Goal: Task Accomplishment & Management: Manage account settings

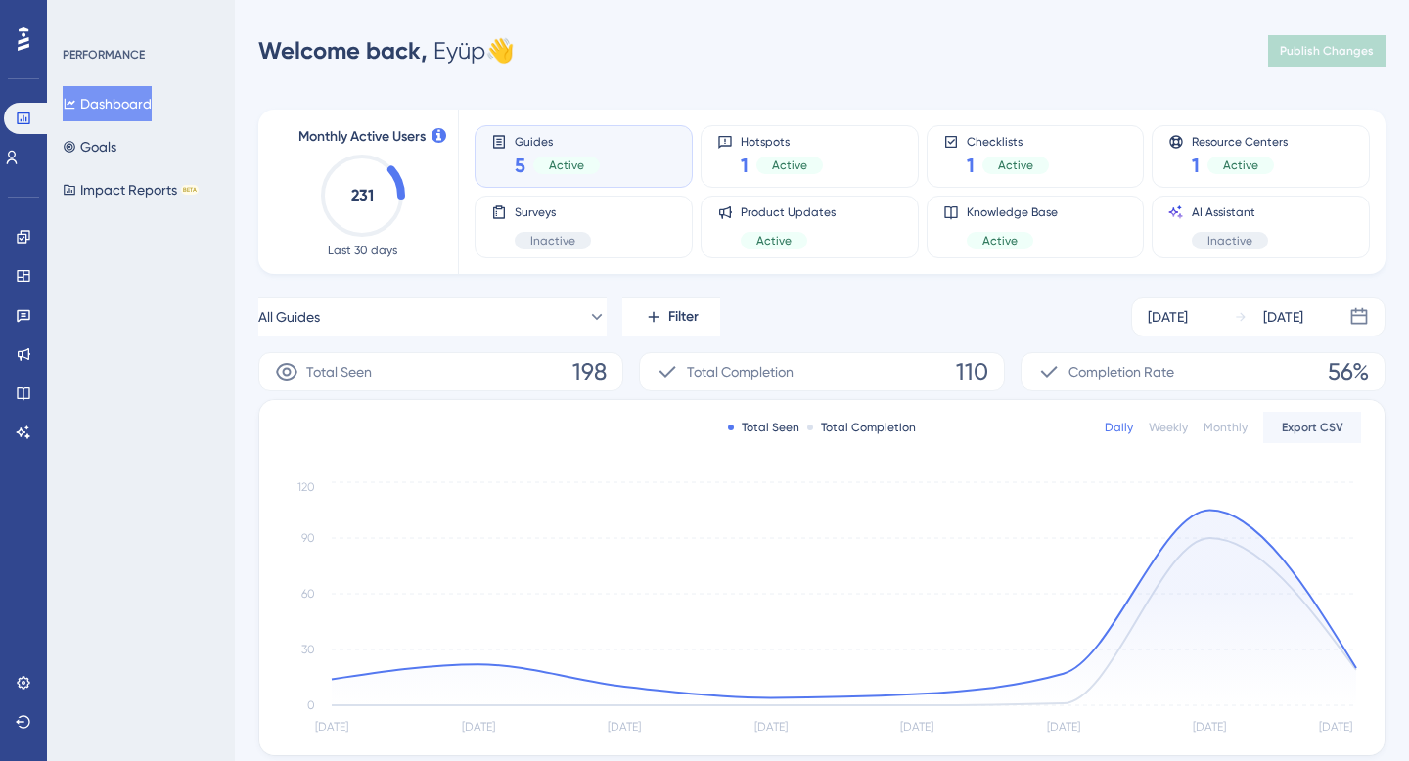
click at [28, 255] on div "Engagement Widgets Feedback Product Updates Knowledge Base AI Assistant" at bounding box center [24, 334] width 16 height 227
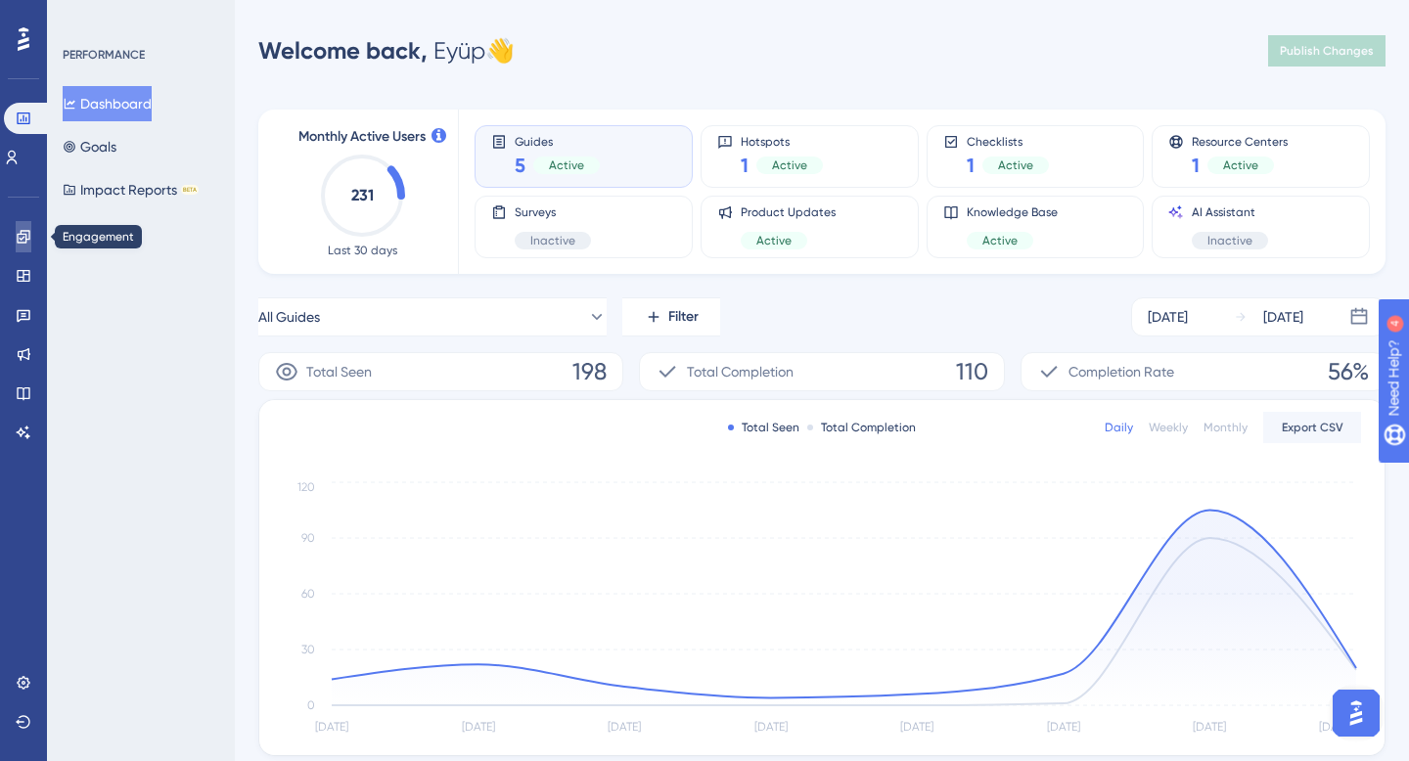
click at [16, 250] on link at bounding box center [24, 236] width 16 height 31
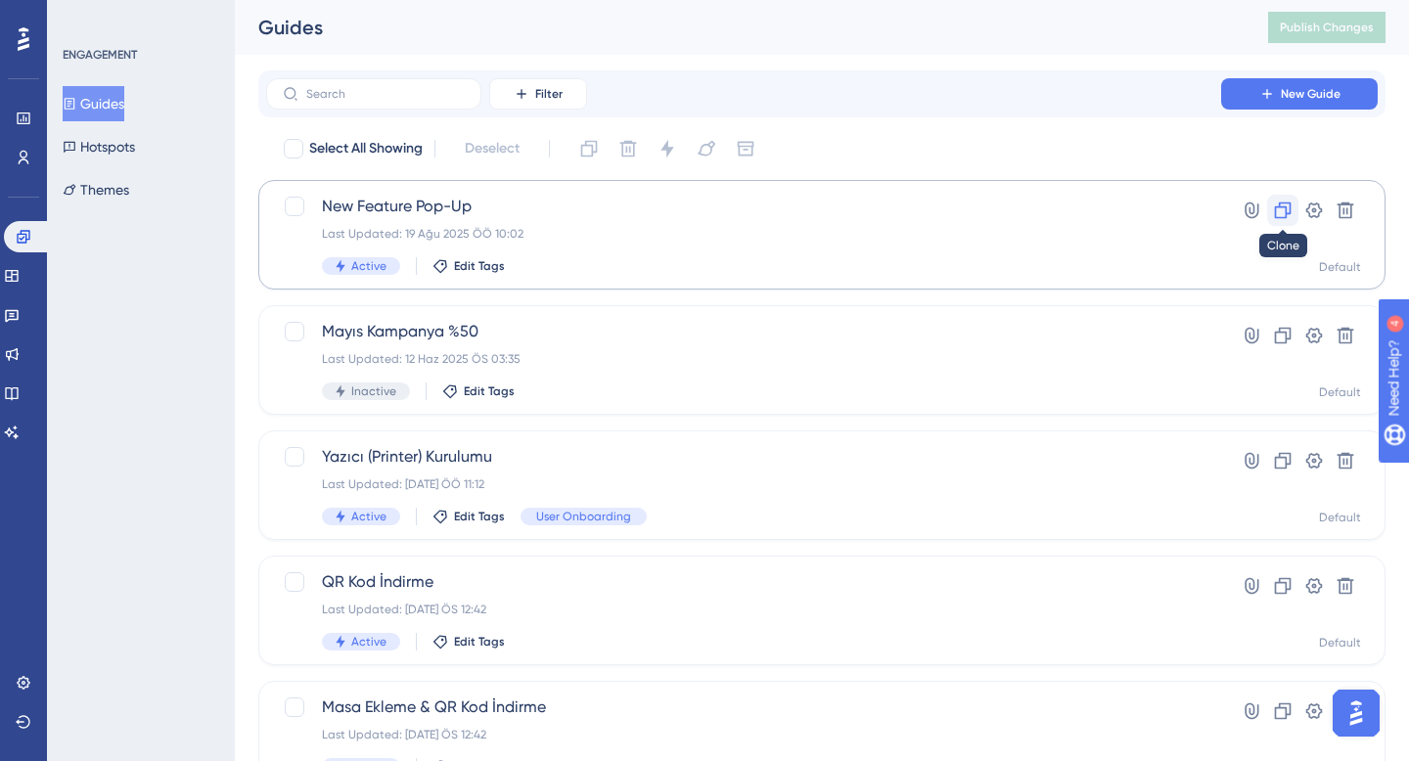
click at [1281, 212] on icon at bounding box center [1283, 211] width 20 height 20
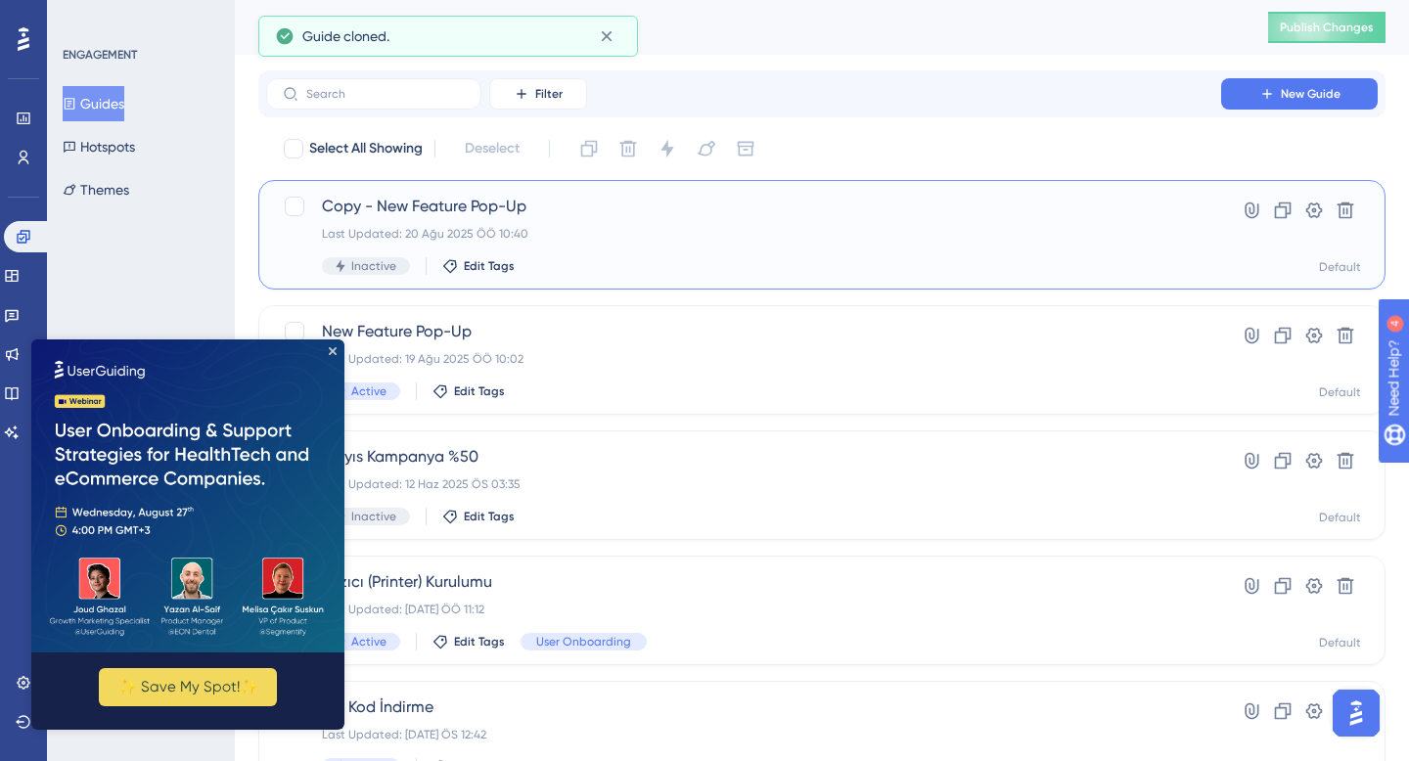
click at [458, 210] on span "Copy - New Feature Pop-Up" at bounding box center [743, 206] width 843 height 23
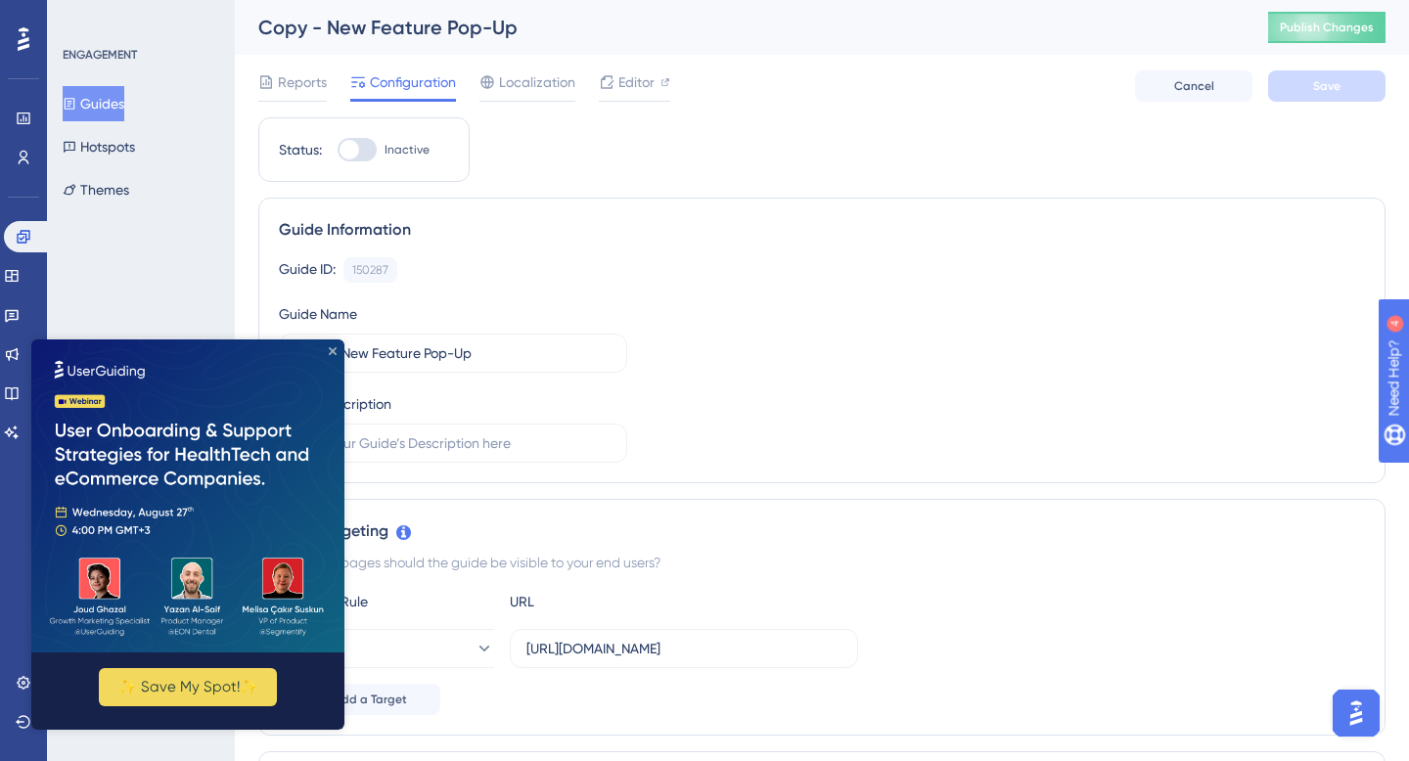
click at [332, 348] on icon "Close Preview" at bounding box center [333, 351] width 8 height 8
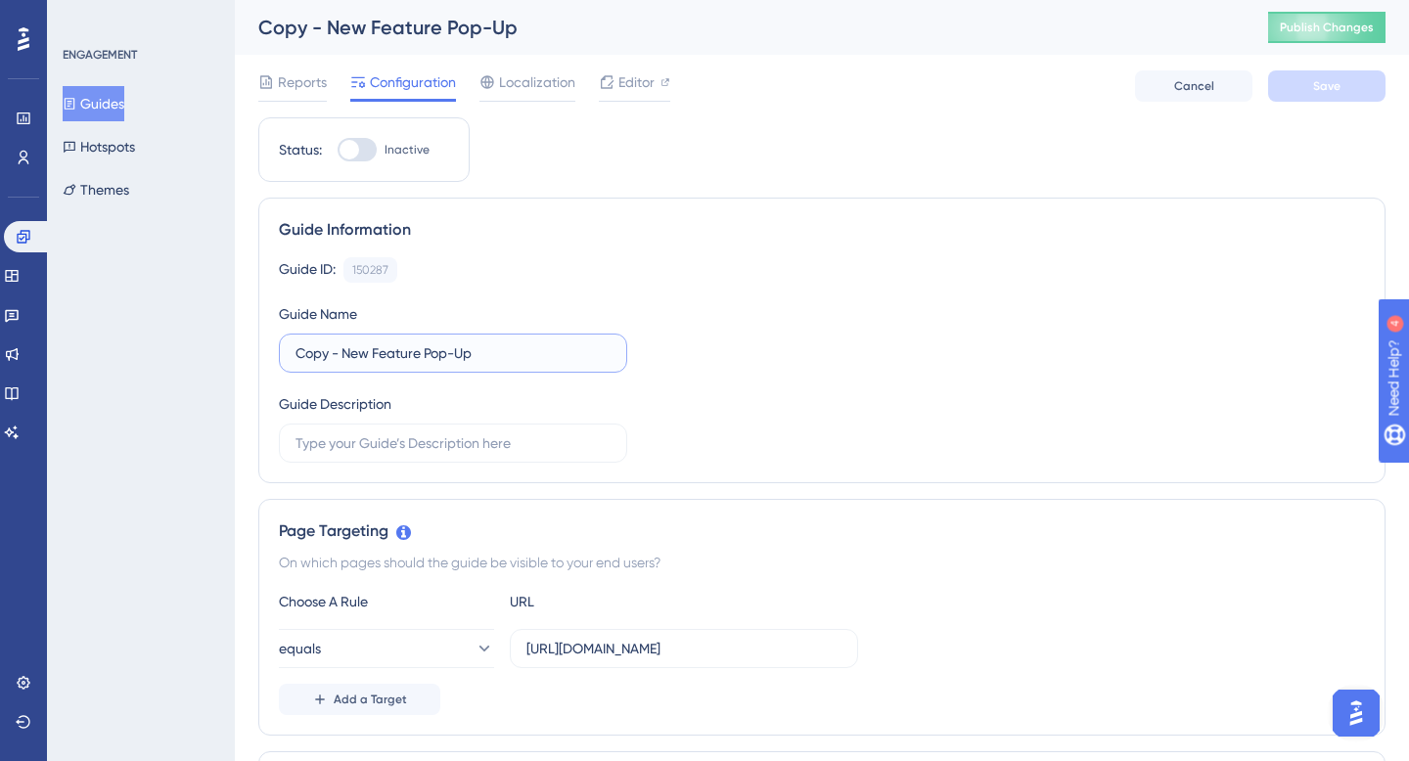
click at [394, 351] on input "Copy - New Feature Pop-Up" at bounding box center [453, 353] width 315 height 22
type input "New App Pop-Up"
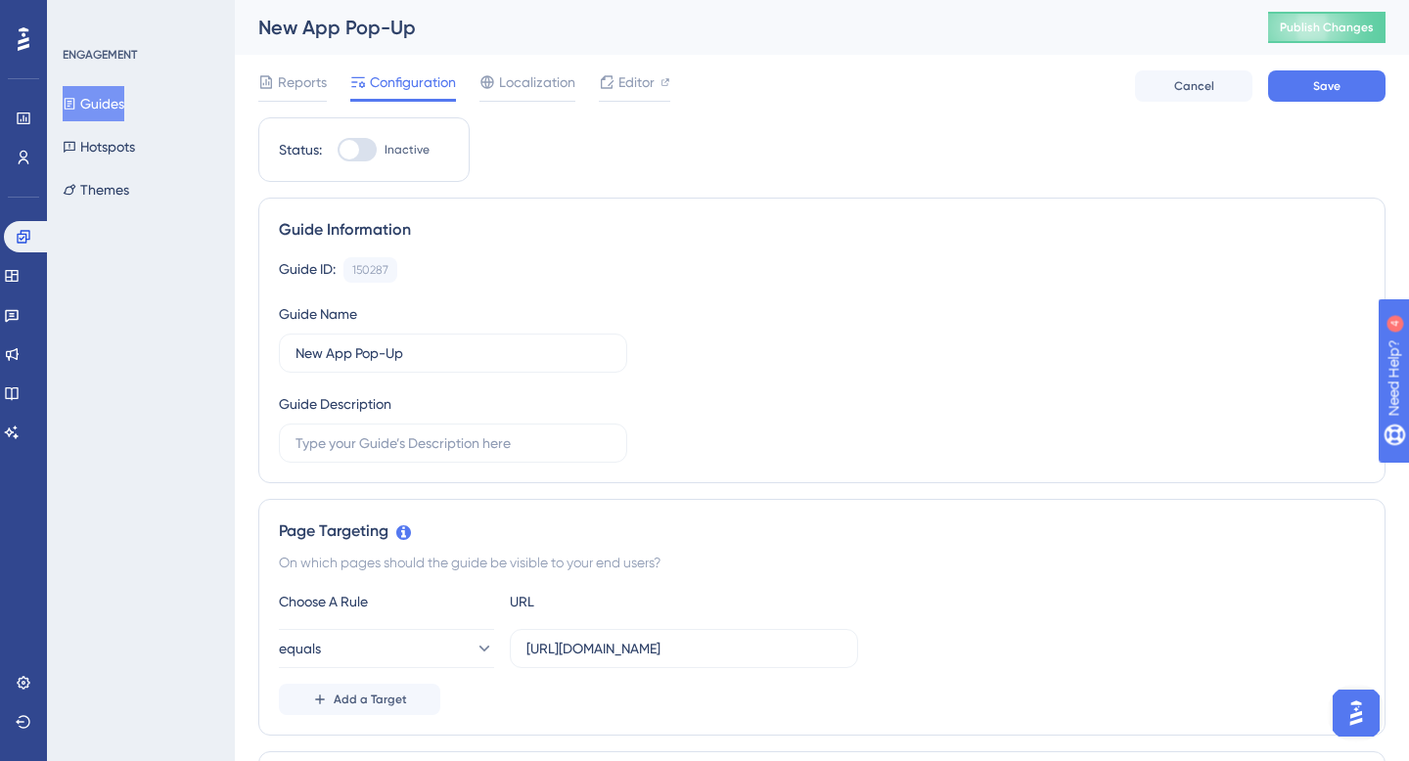
click at [779, 296] on div "Guide ID: 150287 Copy Guide Name New App Pop-Up Guide Description" at bounding box center [822, 359] width 1086 height 205
click at [304, 72] on span "Reports" at bounding box center [302, 81] width 49 height 23
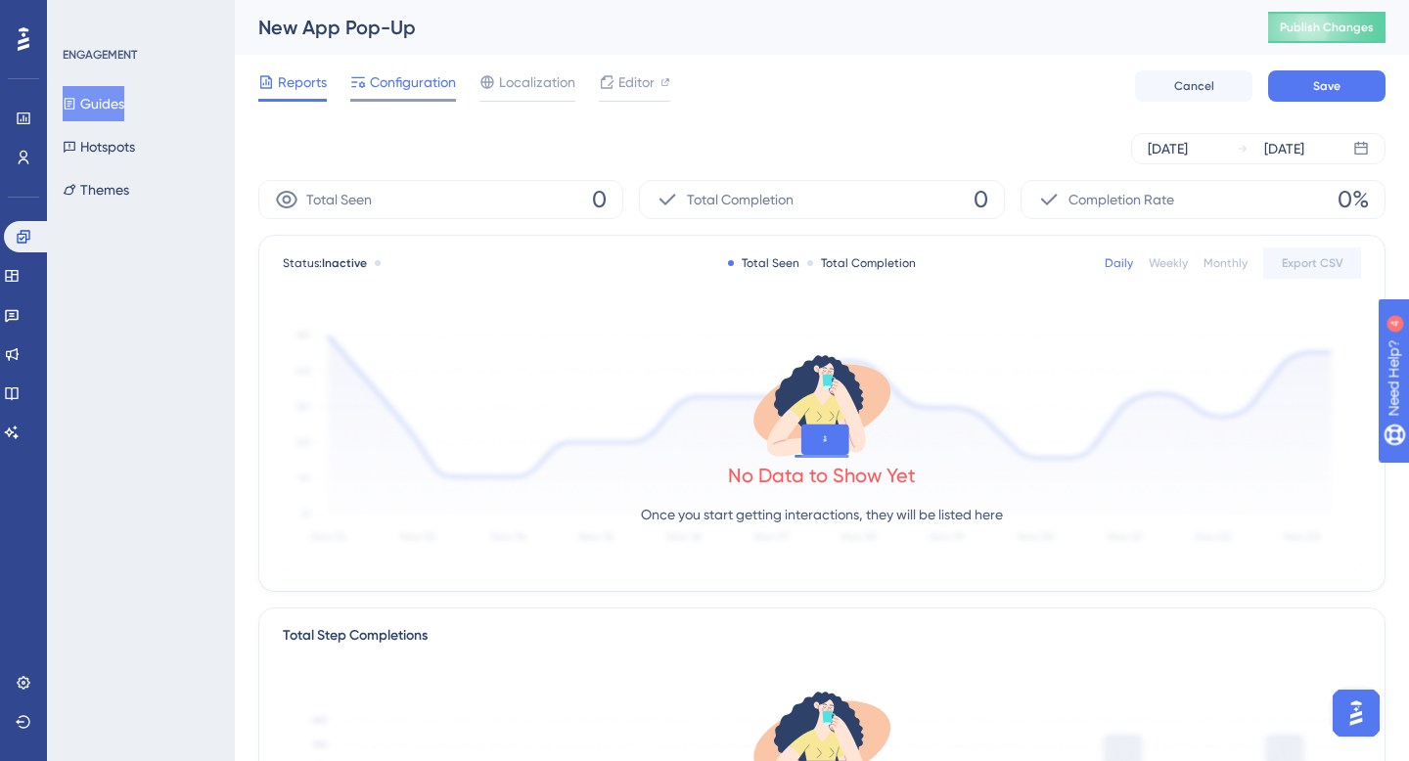
click at [403, 85] on span "Configuration" at bounding box center [413, 81] width 86 height 23
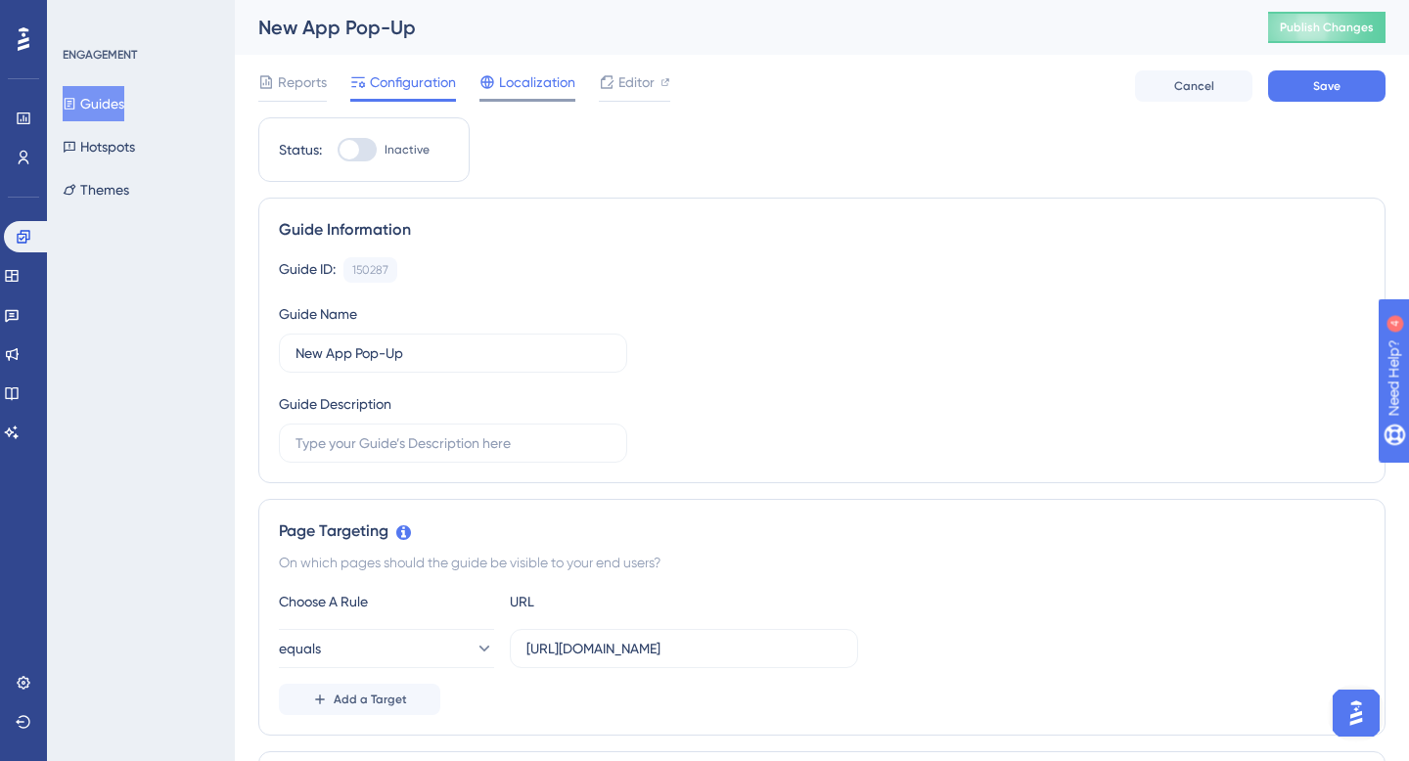
click at [544, 84] on span "Localization" at bounding box center [537, 81] width 76 height 23
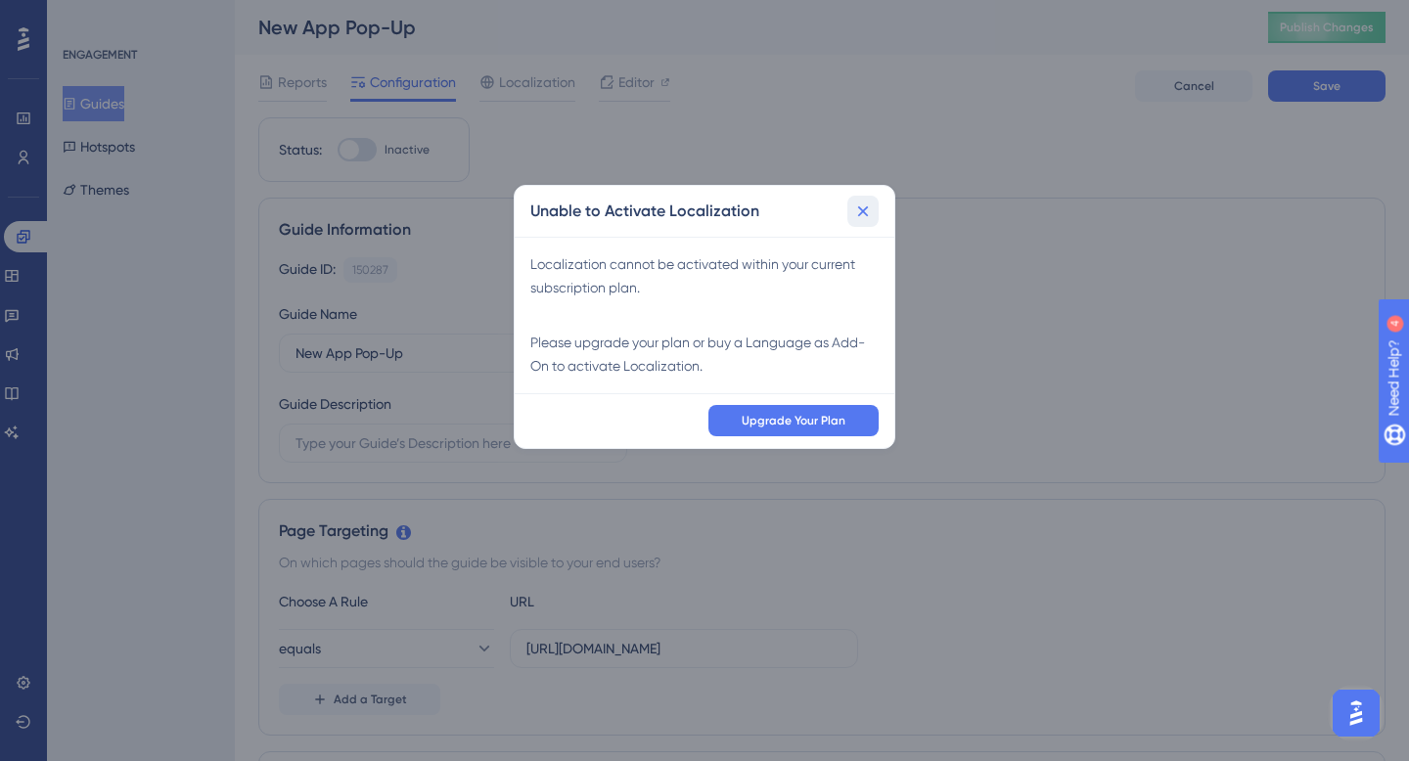
click at [860, 211] on icon at bounding box center [863, 212] width 20 height 20
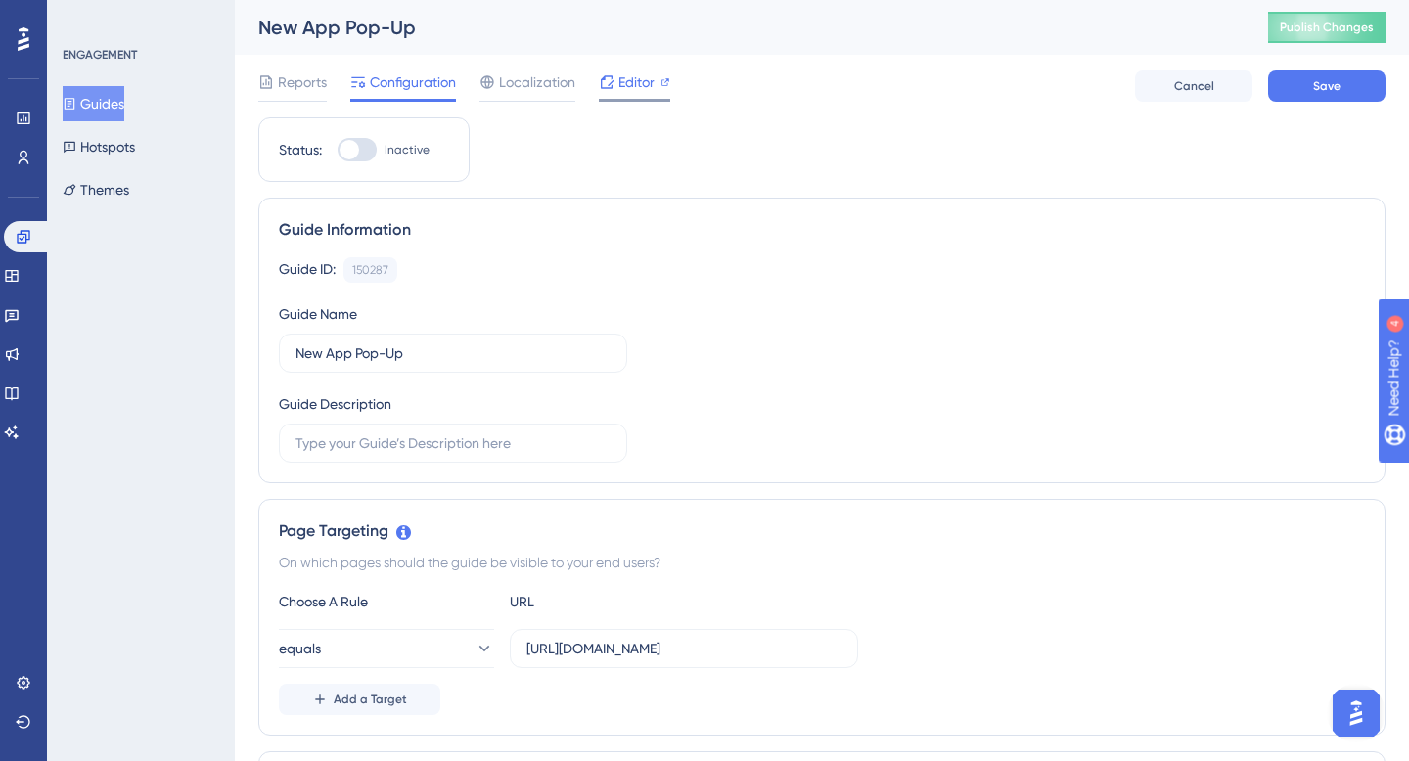
click at [605, 85] on icon at bounding box center [607, 82] width 16 height 16
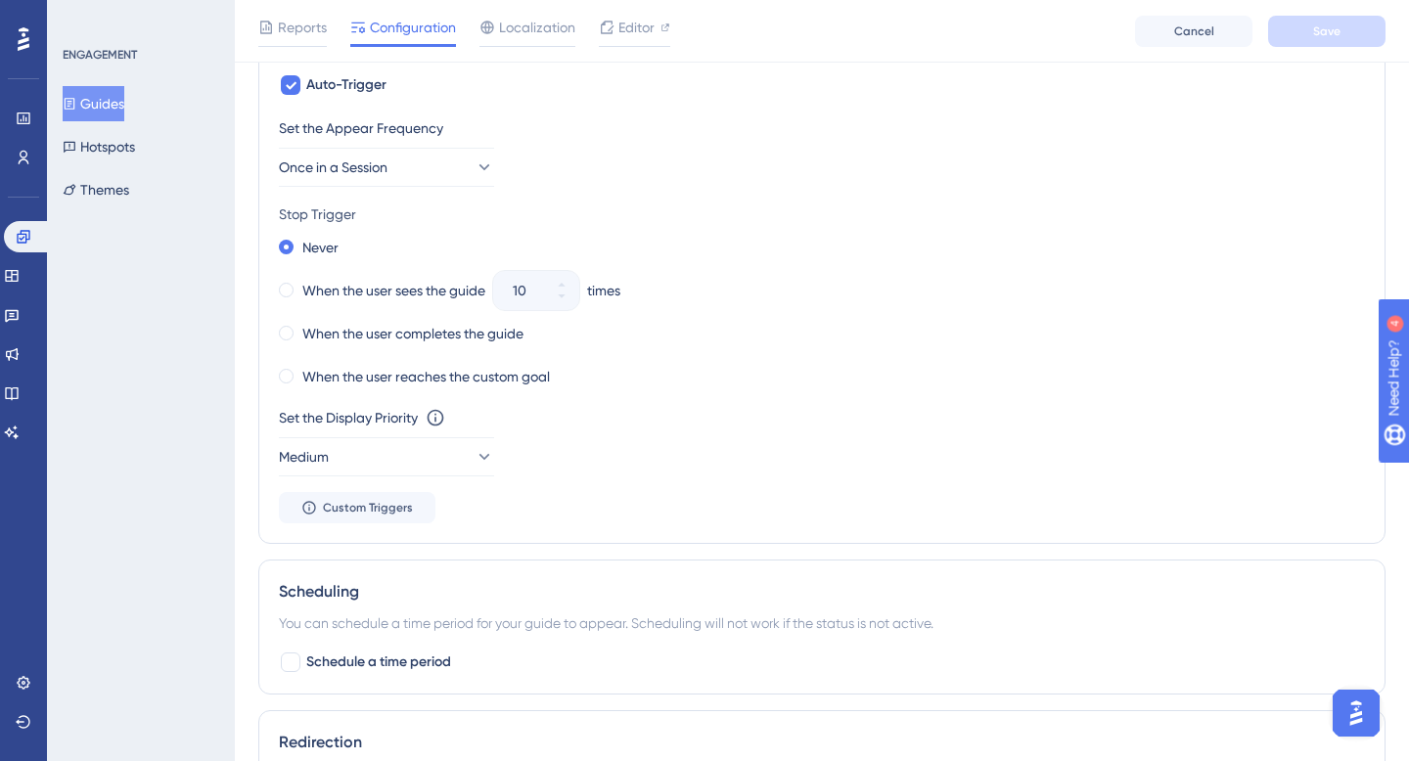
scroll to position [944, 0]
click at [388, 159] on span "Once in a Session" at bounding box center [334, 166] width 109 height 23
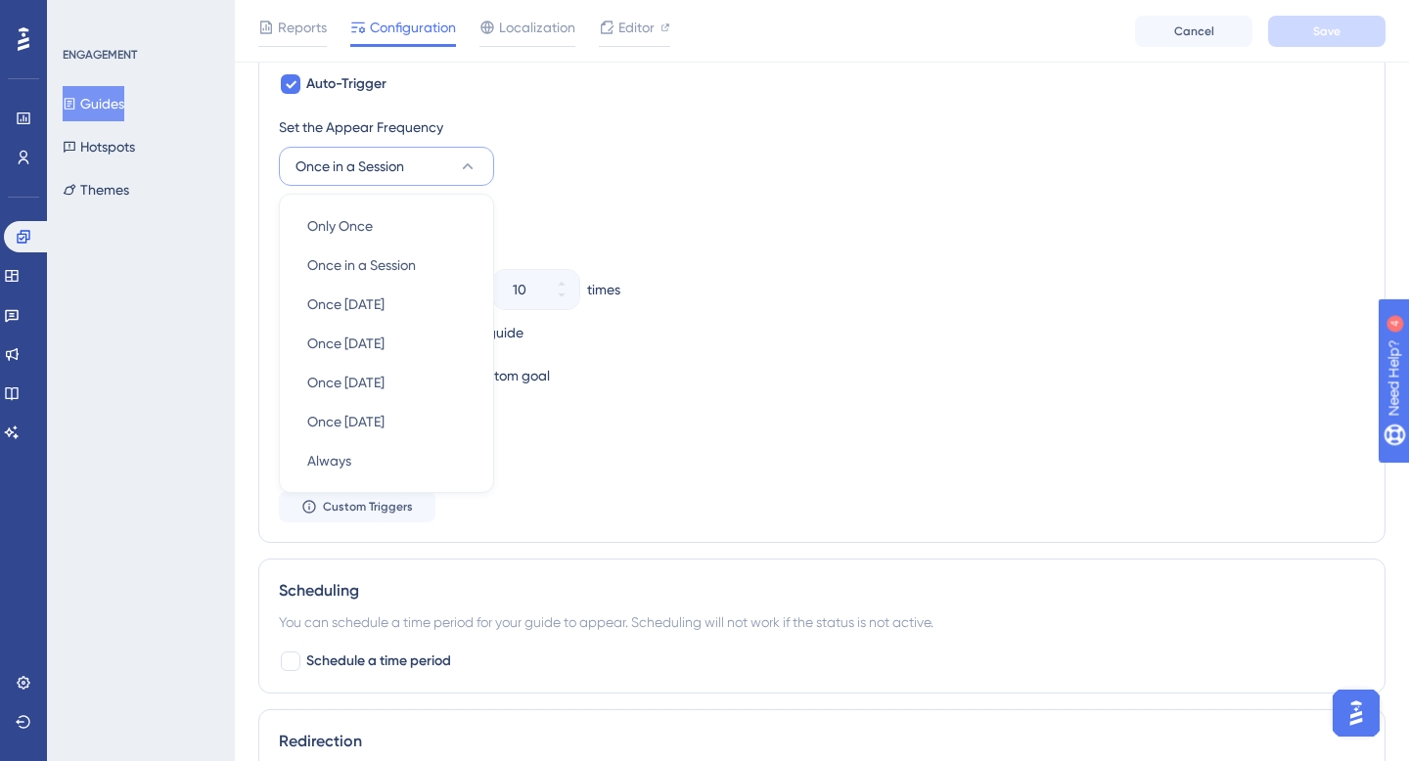
scroll to position [907, 0]
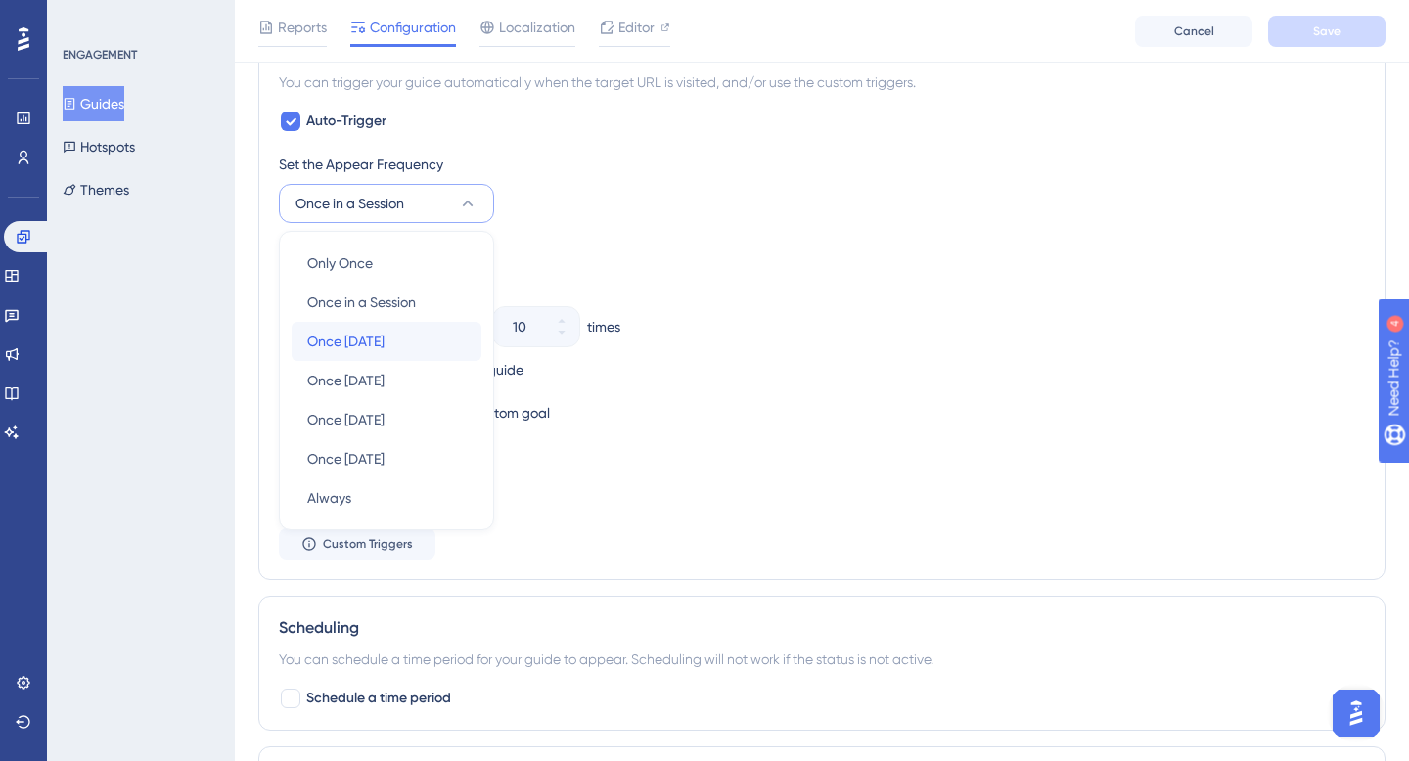
click at [411, 336] on div "Once in 1 day Once in 1 day" at bounding box center [386, 341] width 159 height 39
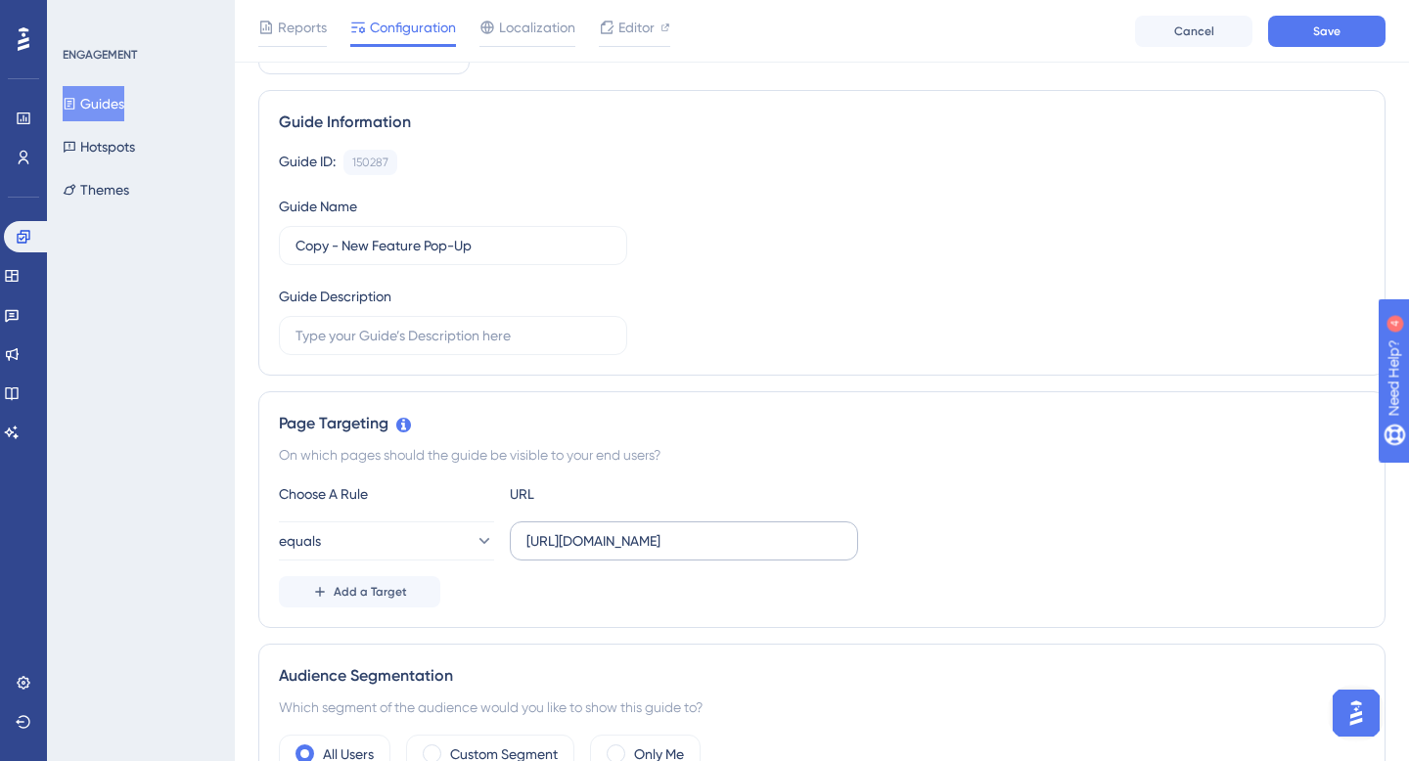
scroll to position [0, 0]
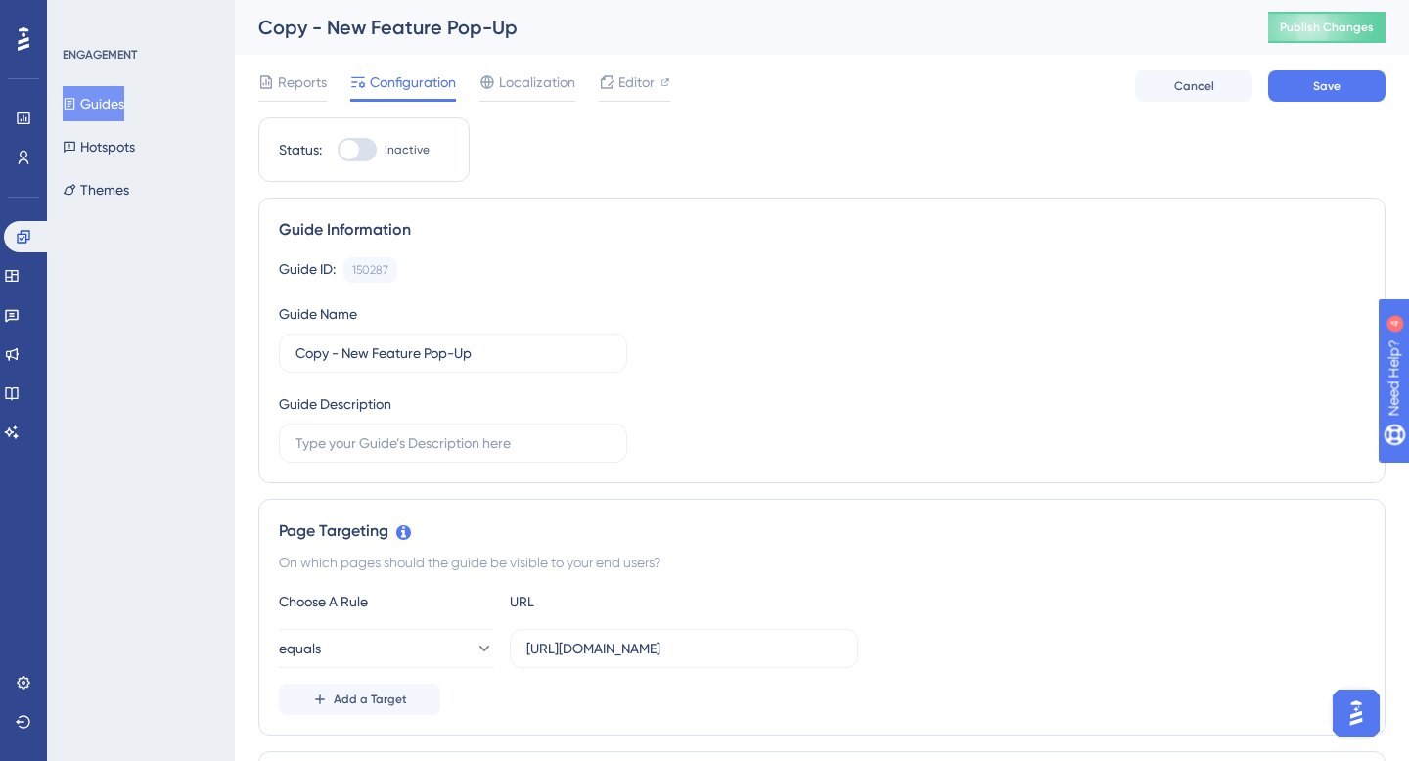
click at [356, 143] on div at bounding box center [350, 150] width 20 height 20
click at [338, 150] on input "Inactive" at bounding box center [337, 150] width 1 height 1
checkbox input "true"
click at [340, 351] on input "Copy - New Feature Pop-Up" at bounding box center [453, 353] width 315 height 22
type input "New App Pop-Up"
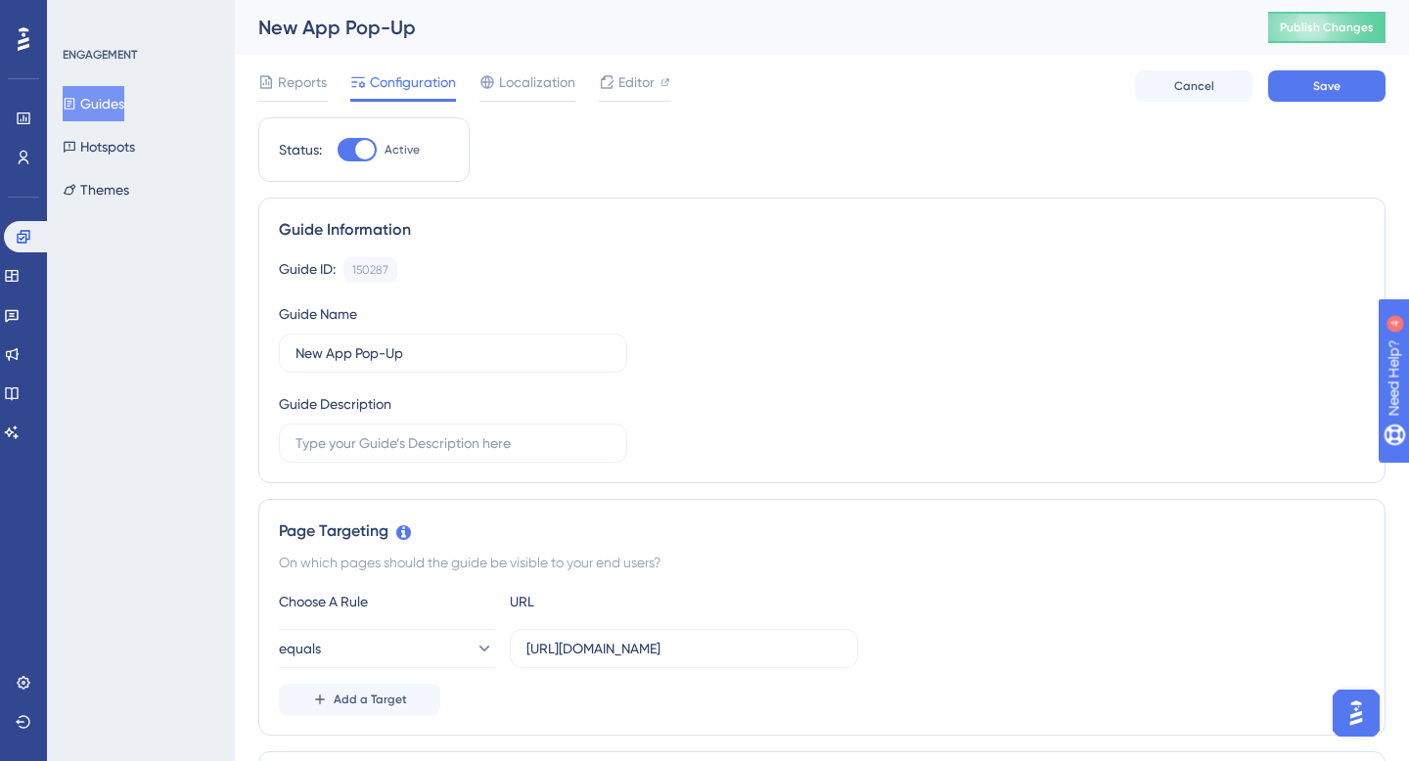
click at [1001, 335] on div "Guide ID: 150287 Copy Guide Name New App Pop-Up Guide Description" at bounding box center [822, 359] width 1086 height 205
click at [1349, 84] on button "Save" at bounding box center [1326, 85] width 117 height 31
click at [642, 88] on span "Editor" at bounding box center [636, 81] width 36 height 23
click at [1326, 28] on span "Publish Changes" at bounding box center [1327, 28] width 94 height 16
click at [292, 88] on span "Reports" at bounding box center [302, 81] width 49 height 23
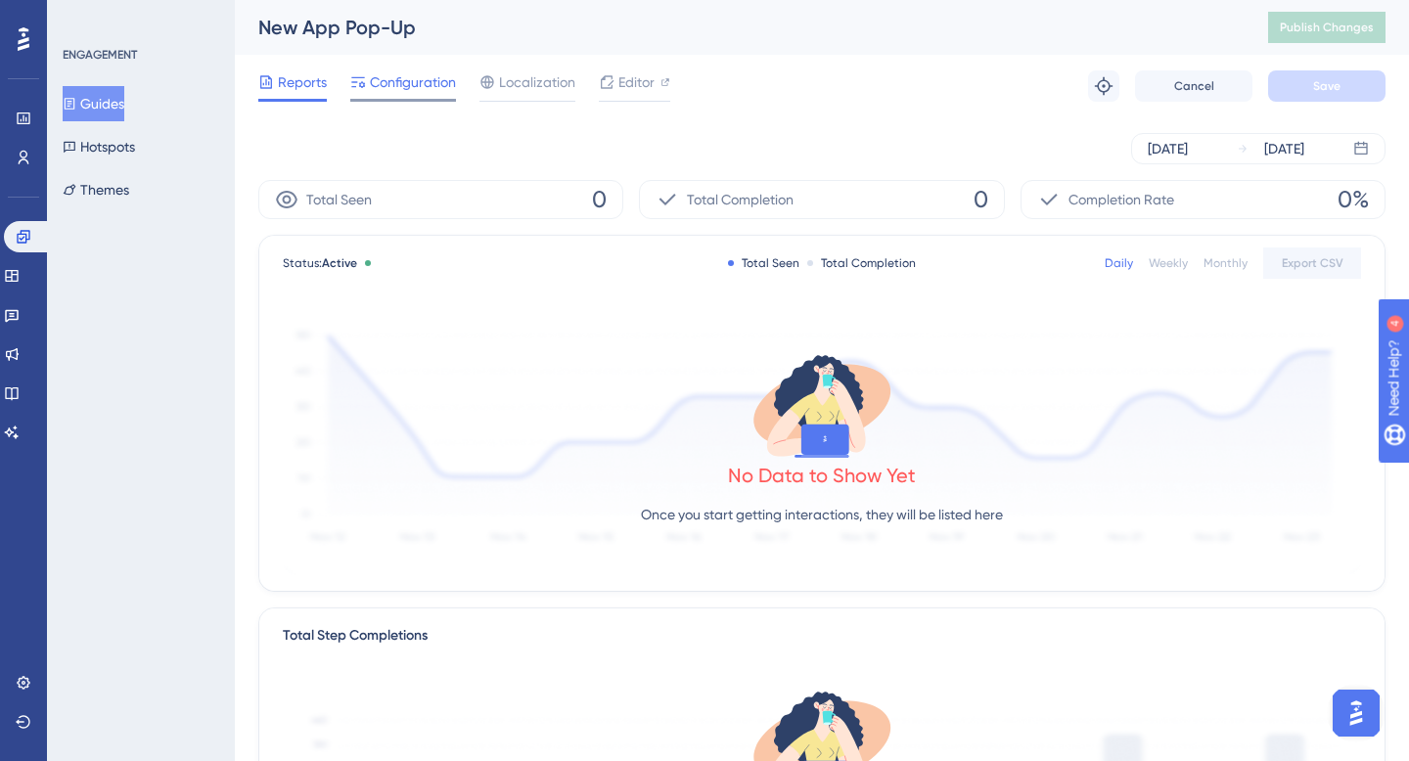
click at [415, 89] on span "Configuration" at bounding box center [413, 81] width 86 height 23
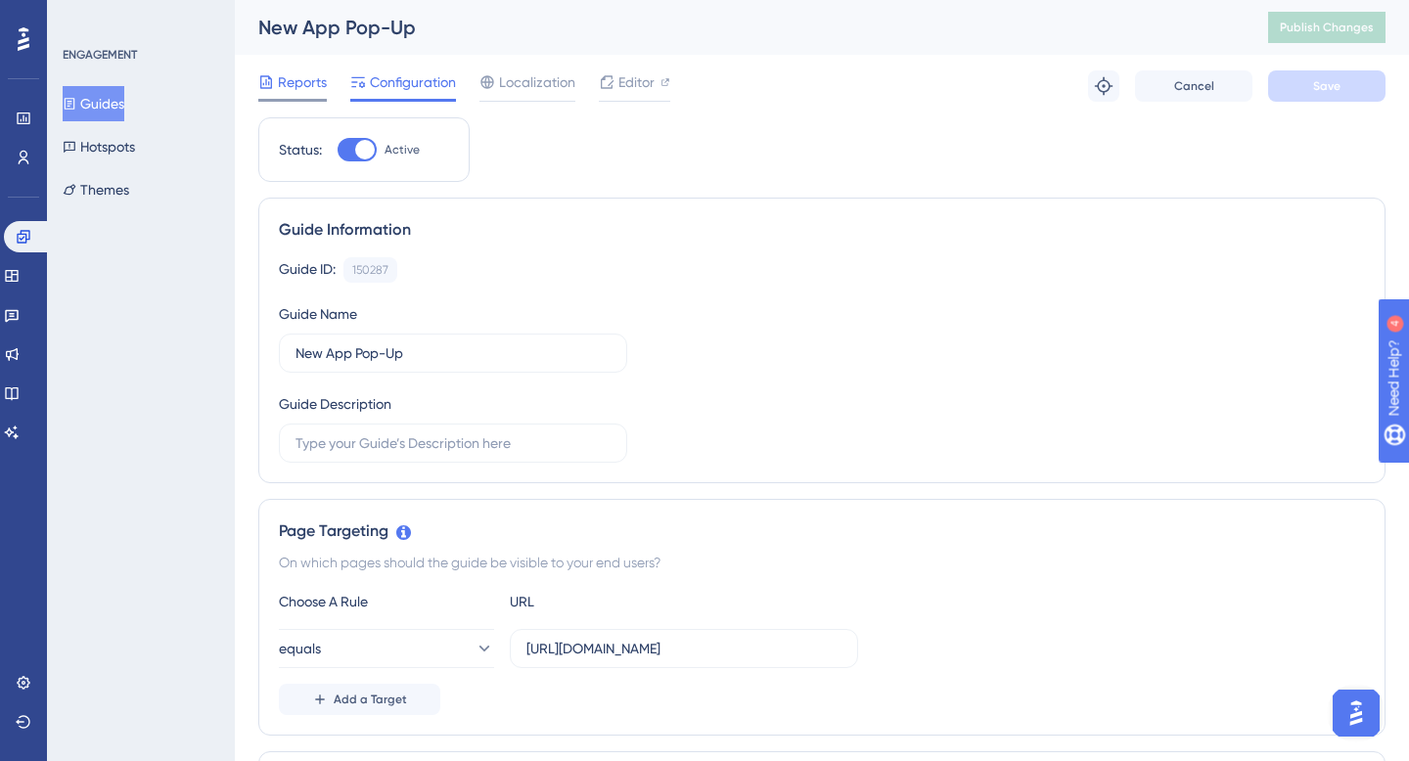
click at [294, 86] on span "Reports" at bounding box center [302, 81] width 49 height 23
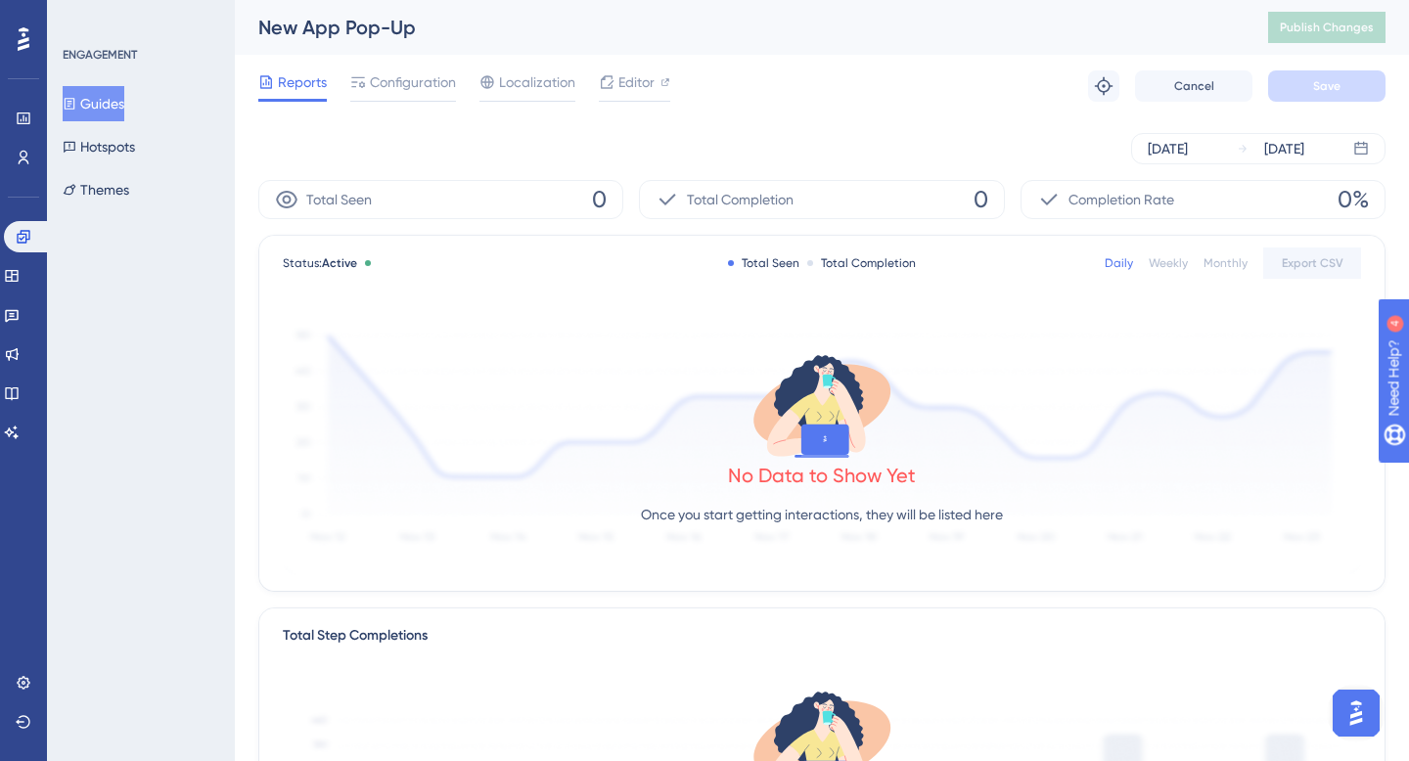
click at [105, 103] on button "Guides" at bounding box center [94, 103] width 62 height 35
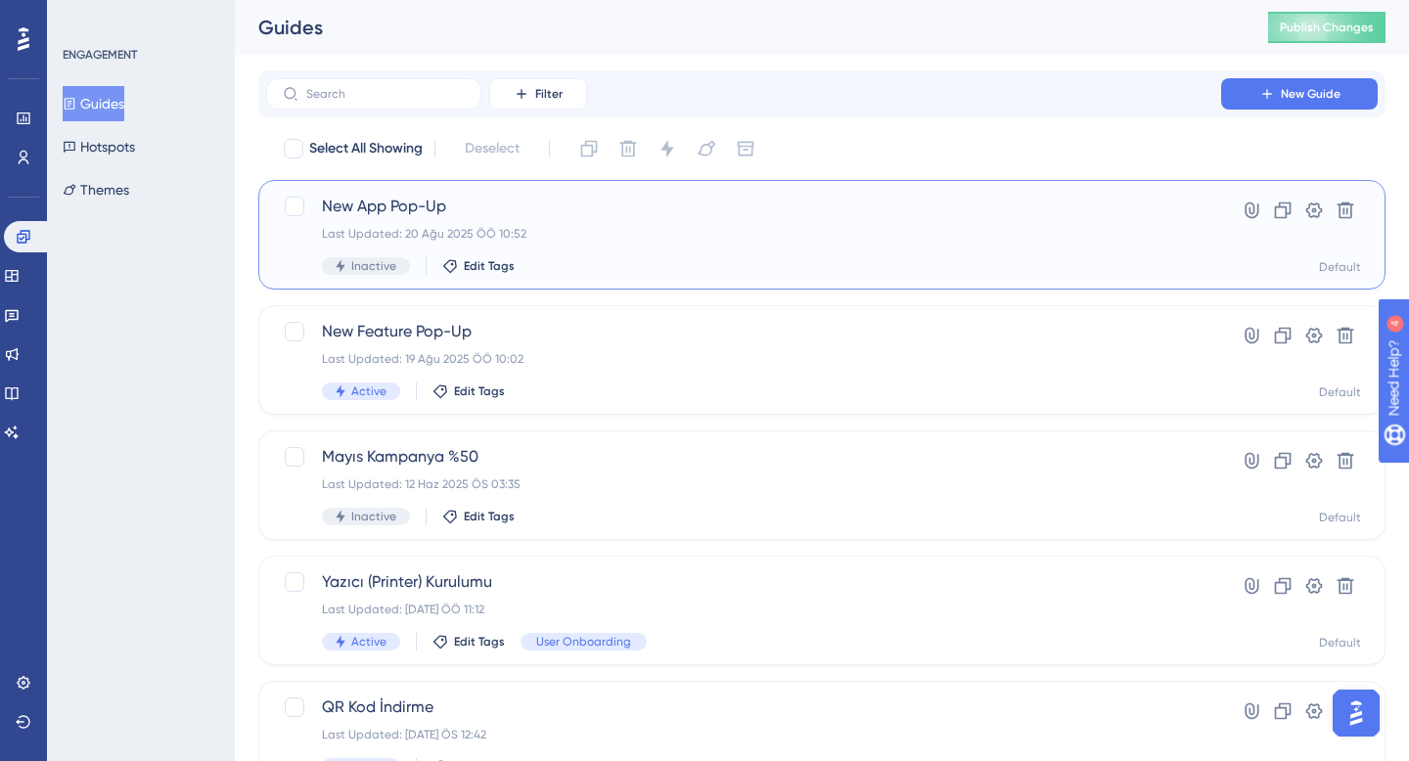
click at [735, 233] on div "Last Updated: 20 Ağu 2025 ÖÖ 10:52" at bounding box center [743, 234] width 843 height 16
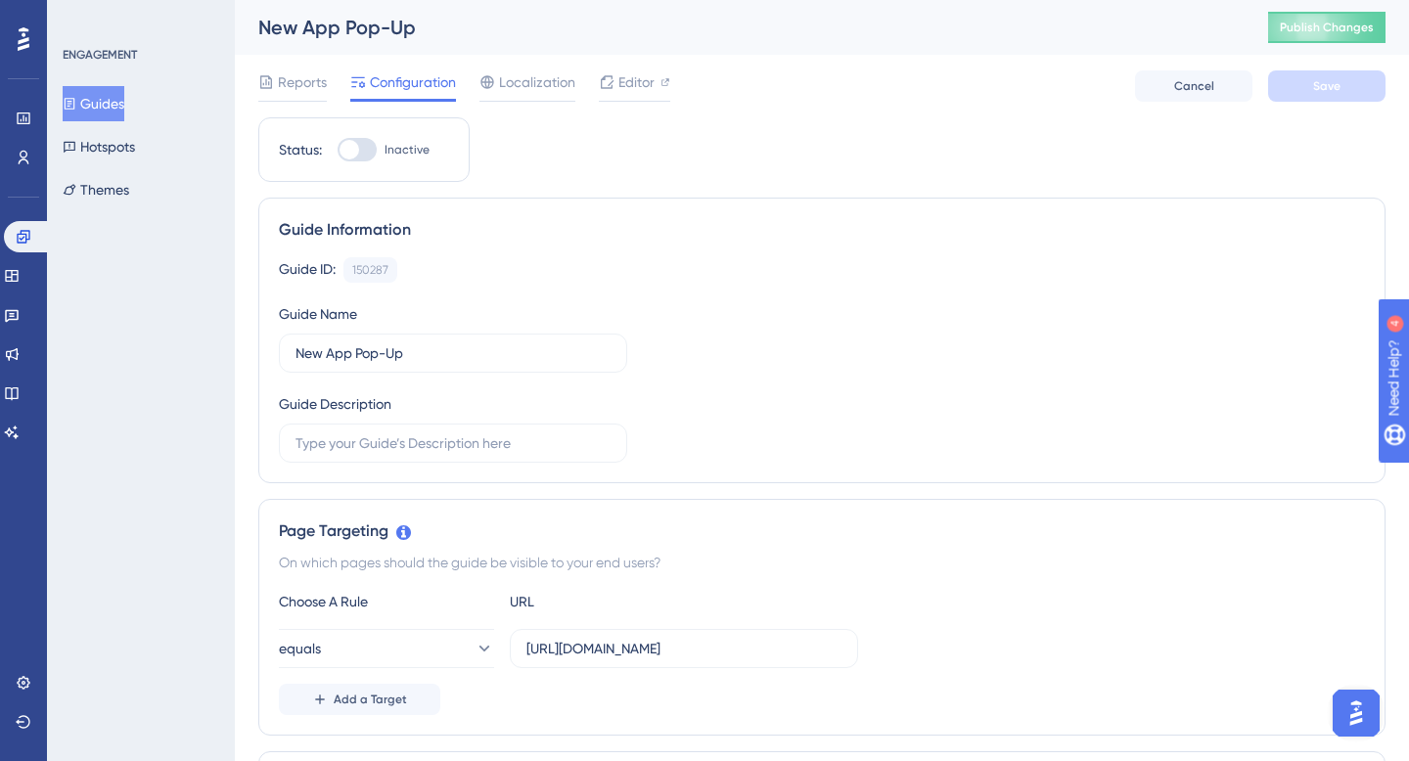
click at [363, 161] on div "Status: Inactive" at bounding box center [363, 149] width 211 height 65
click at [360, 139] on div at bounding box center [357, 149] width 39 height 23
click at [338, 150] on input "Inactive" at bounding box center [337, 150] width 1 height 1
checkbox input "true"
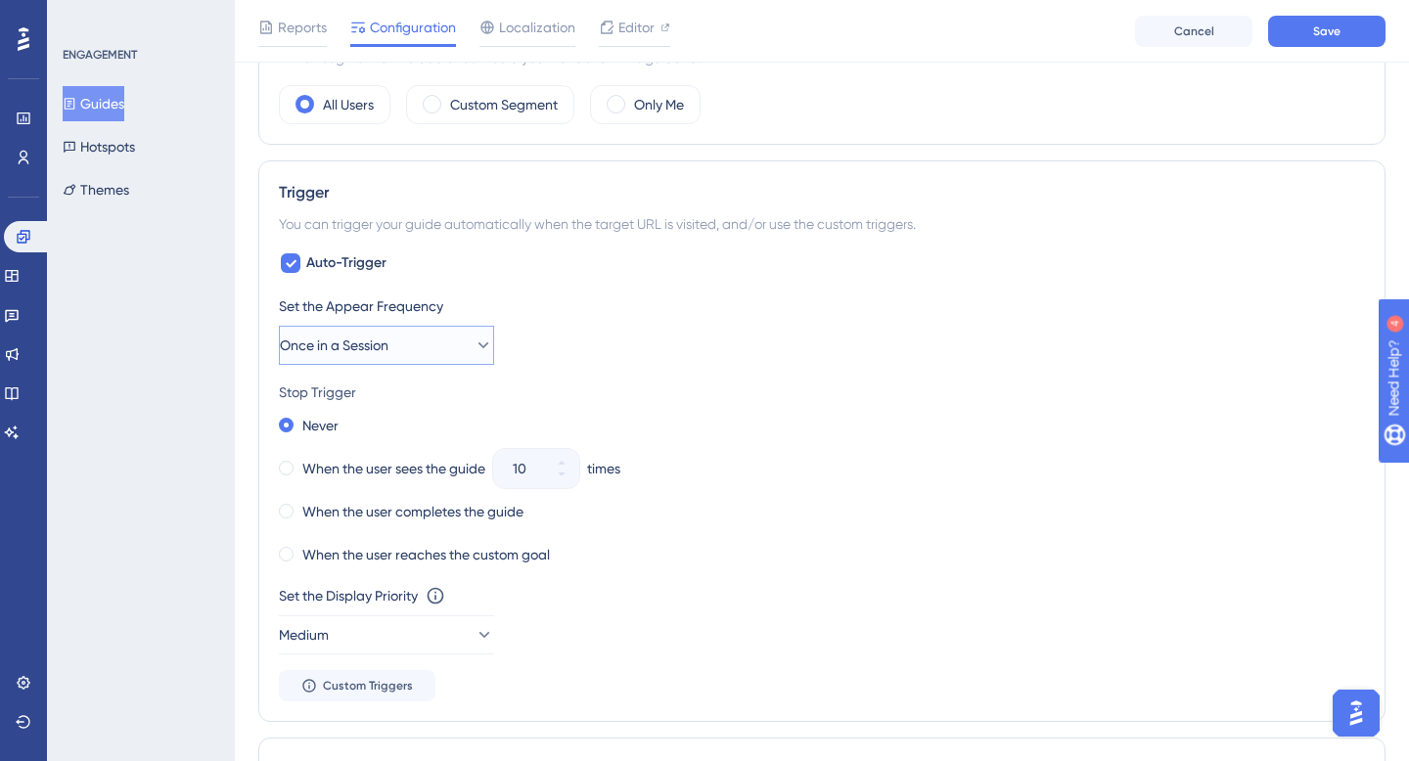
click at [437, 353] on button "Once in a Session" at bounding box center [386, 345] width 215 height 39
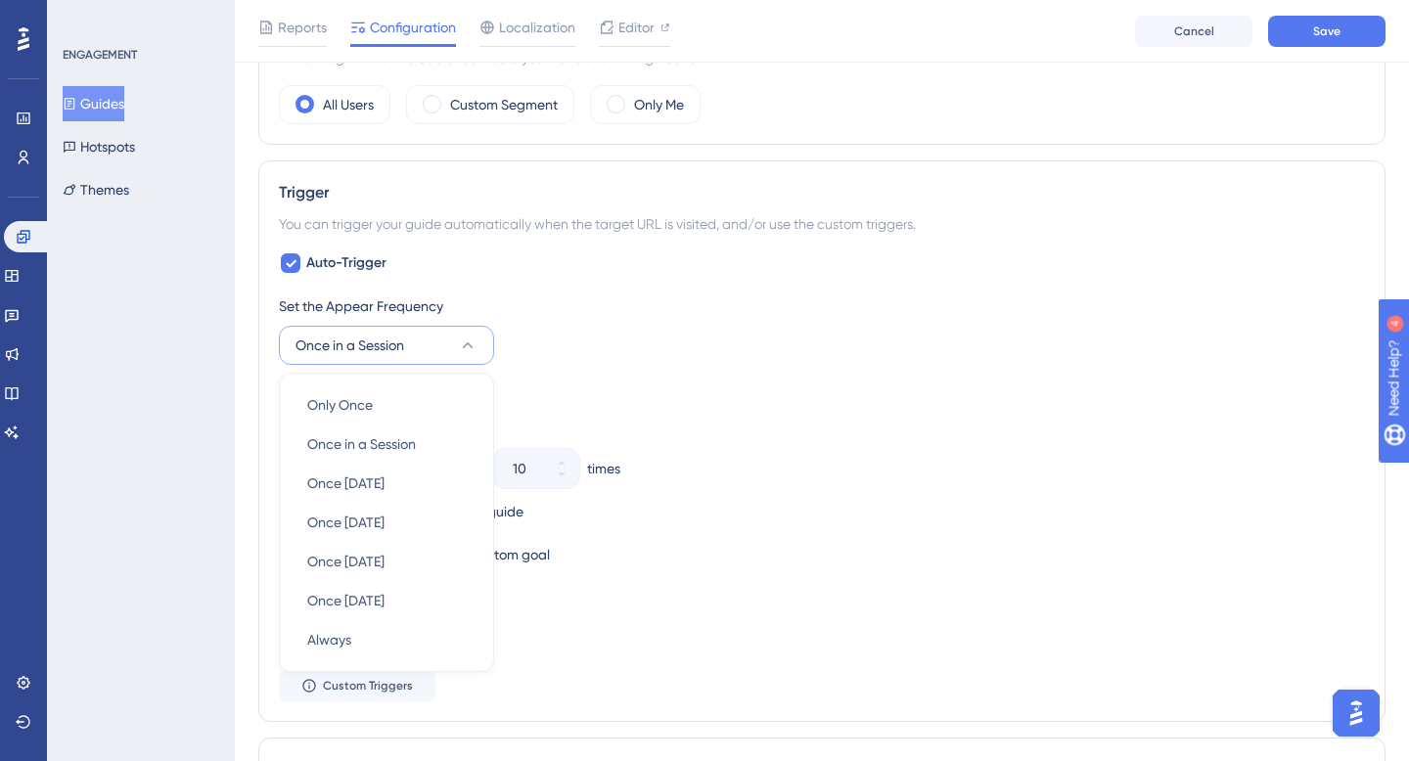
scroll to position [907, 0]
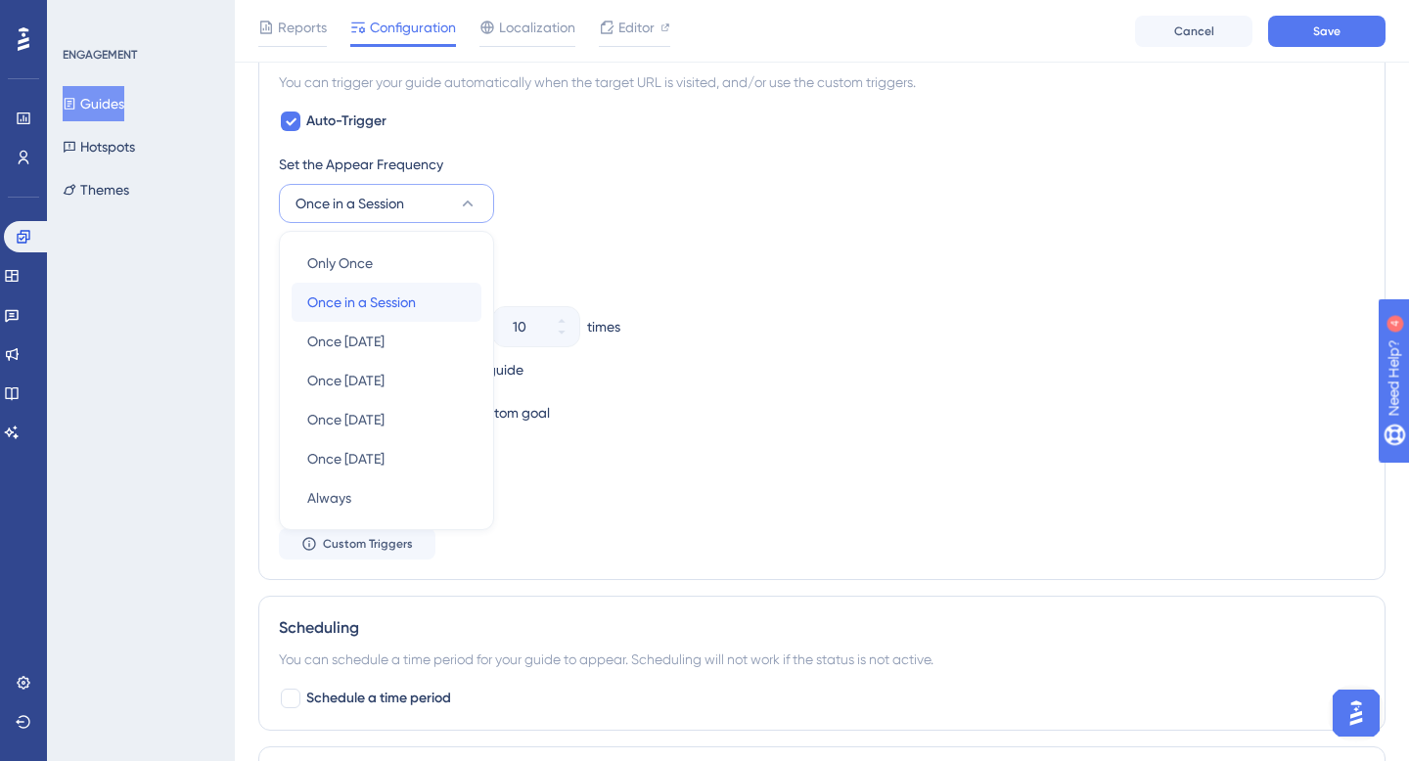
click at [377, 295] on span "Once in a Session" at bounding box center [361, 302] width 109 height 23
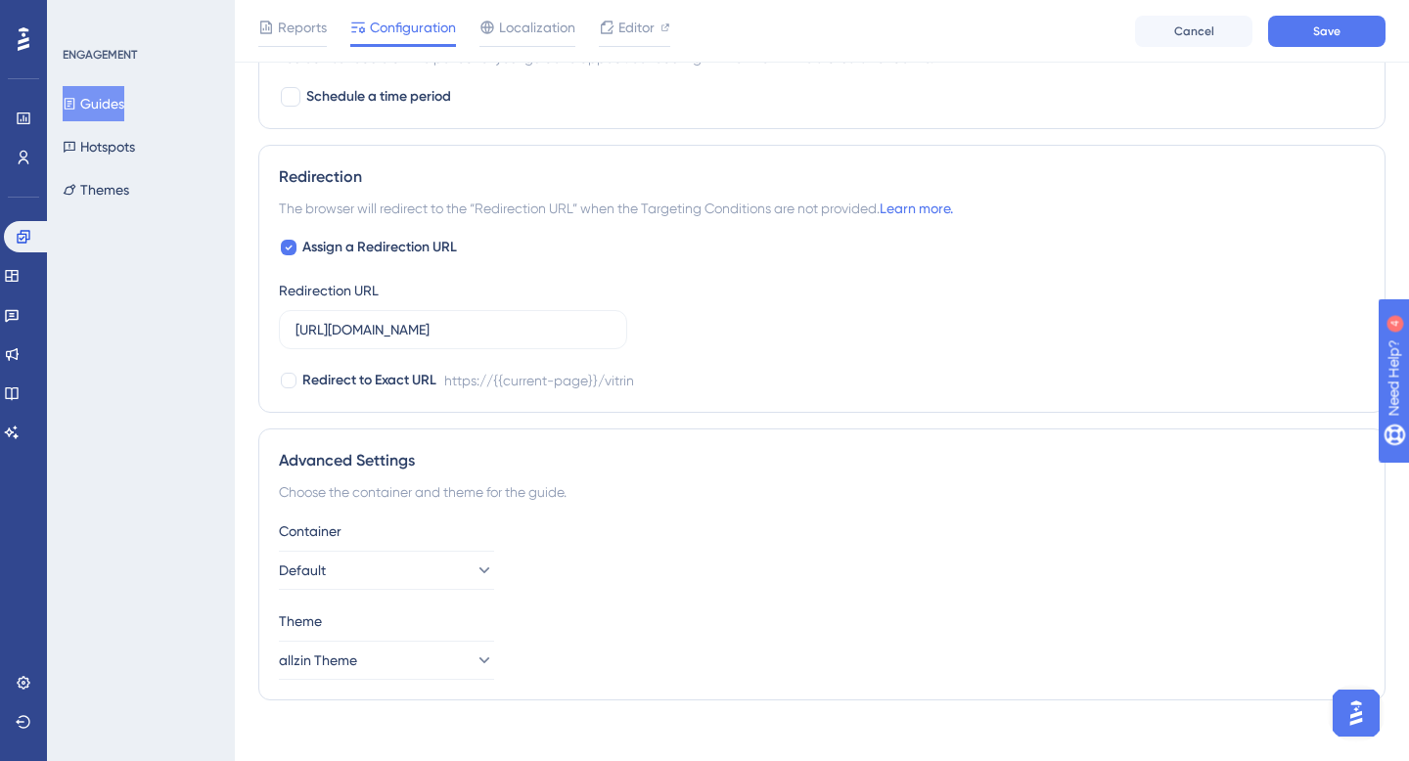
scroll to position [1526, 0]
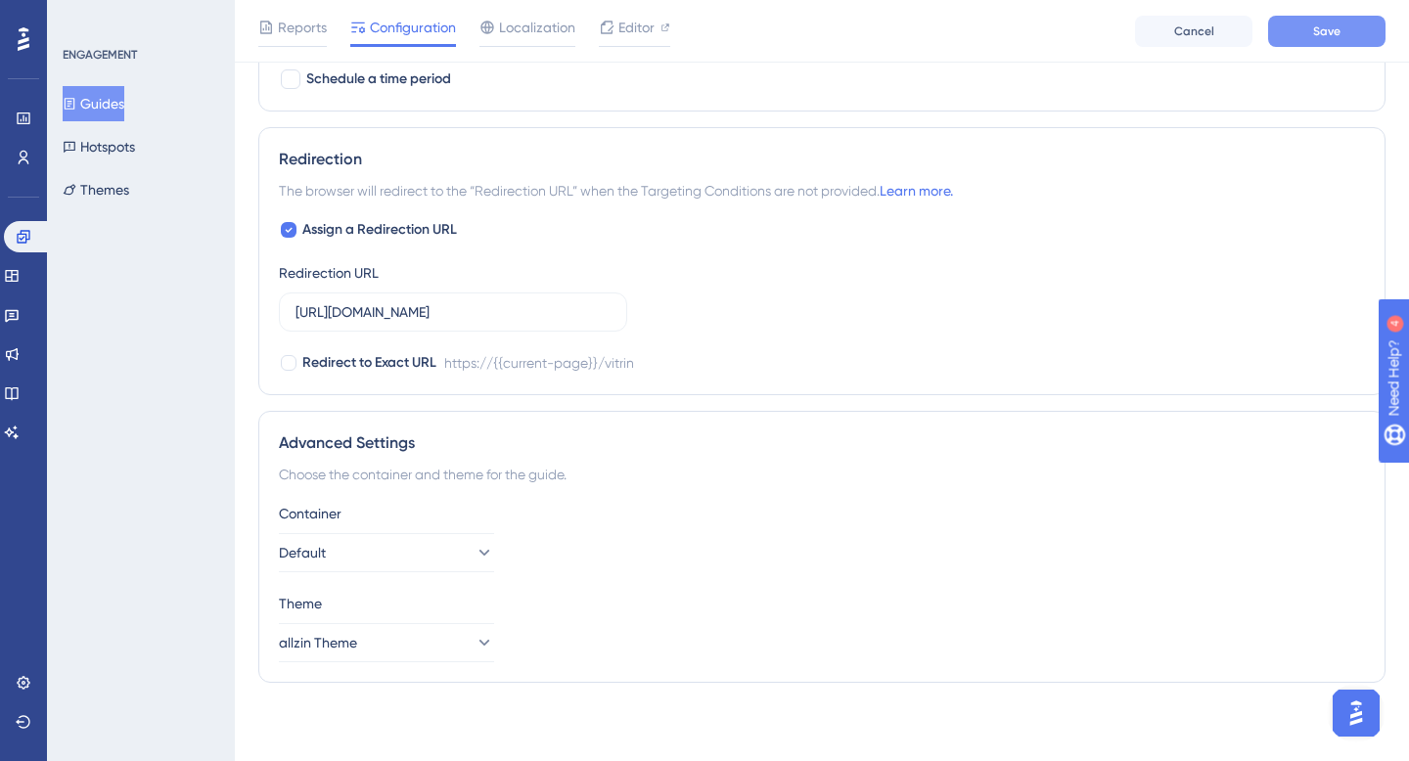
click at [1326, 37] on span "Save" at bounding box center [1326, 31] width 27 height 16
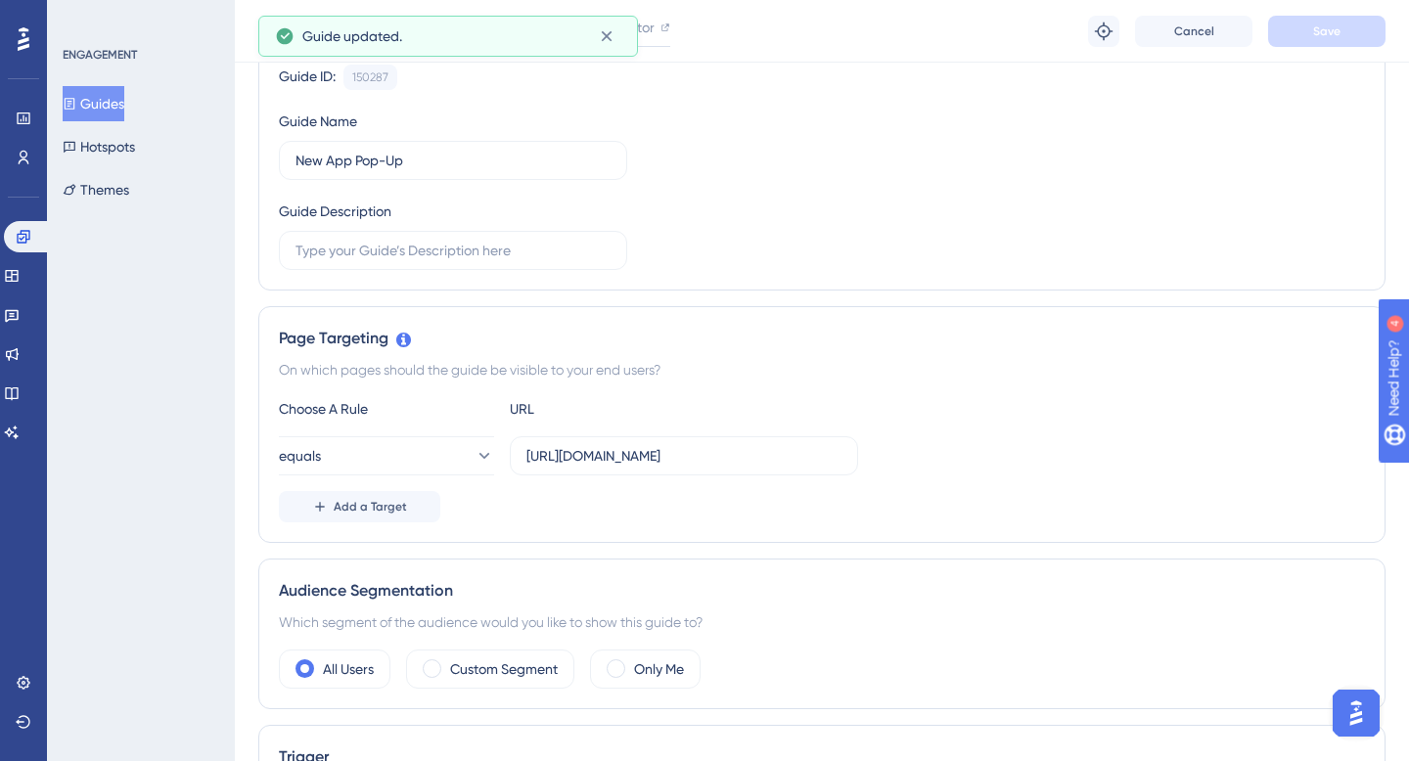
scroll to position [0, 0]
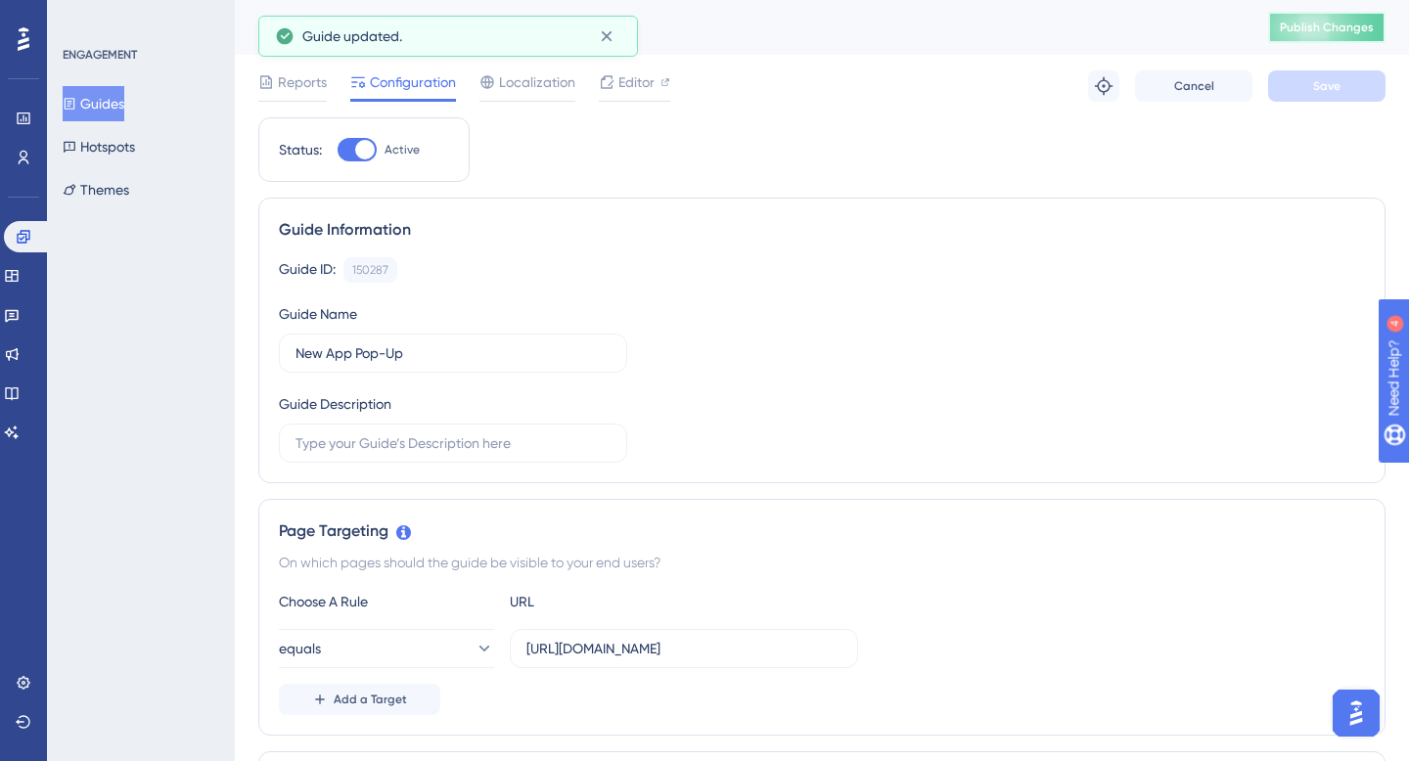
click at [1323, 31] on span "Publish Changes" at bounding box center [1327, 28] width 94 height 16
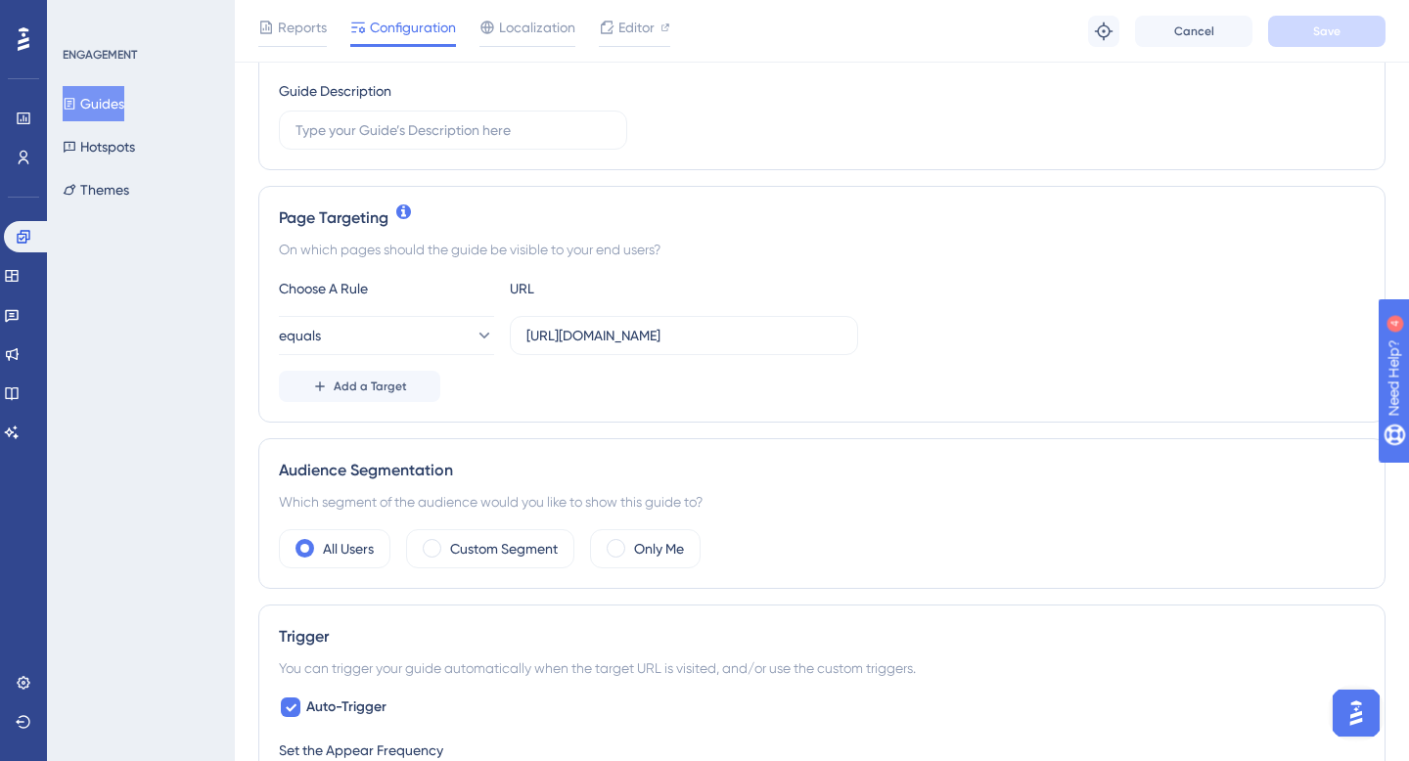
scroll to position [349, 0]
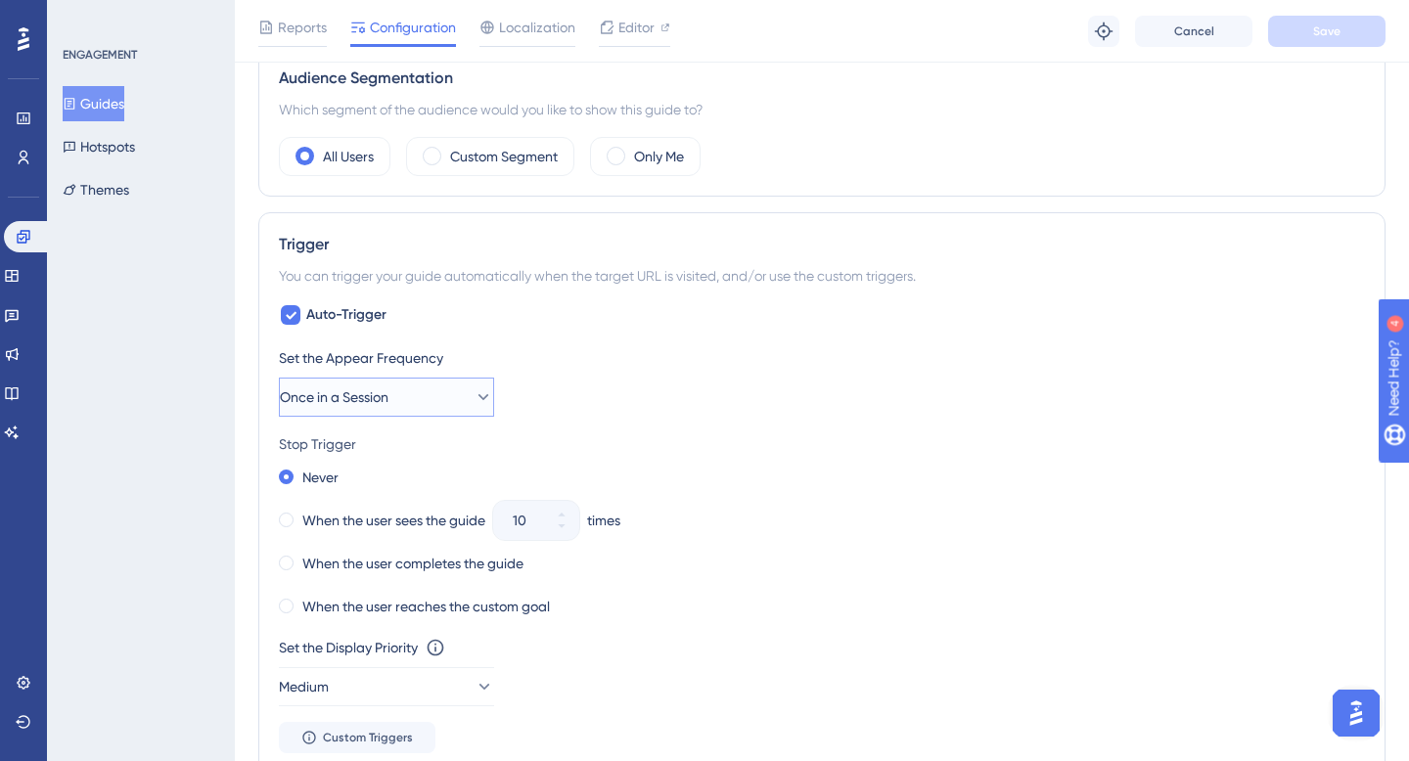
click at [406, 388] on button "Once in a Session" at bounding box center [386, 397] width 215 height 39
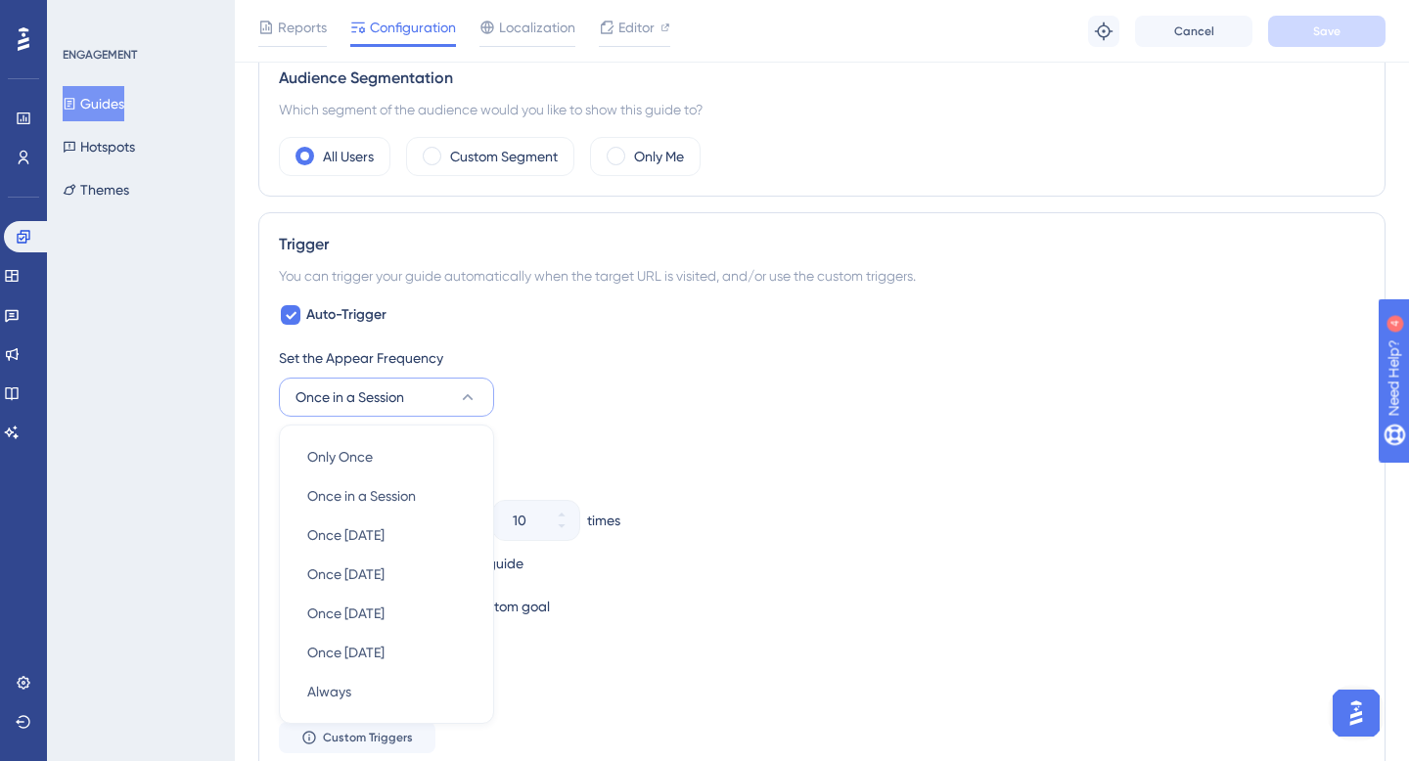
scroll to position [907, 0]
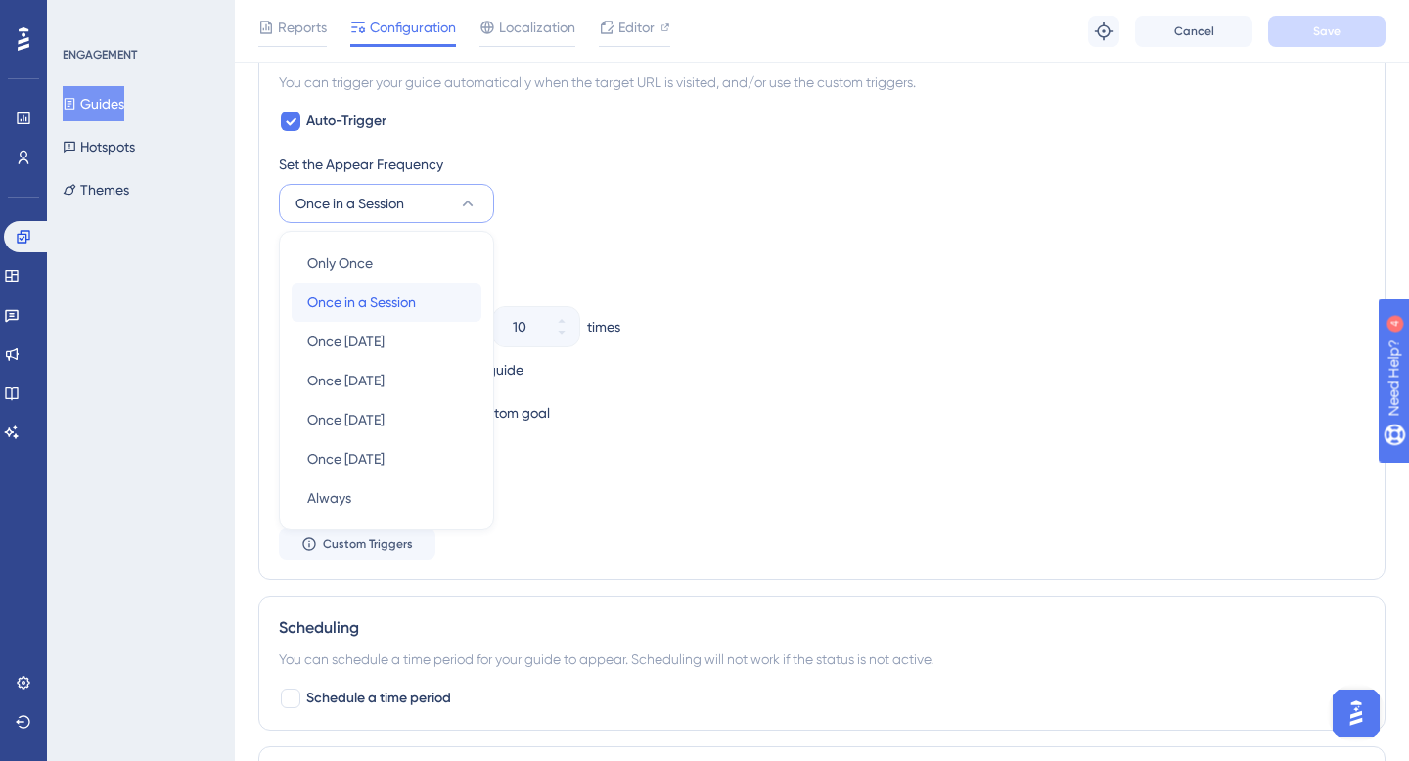
click at [419, 298] on div "Once in a Session Once in a Session" at bounding box center [386, 302] width 159 height 39
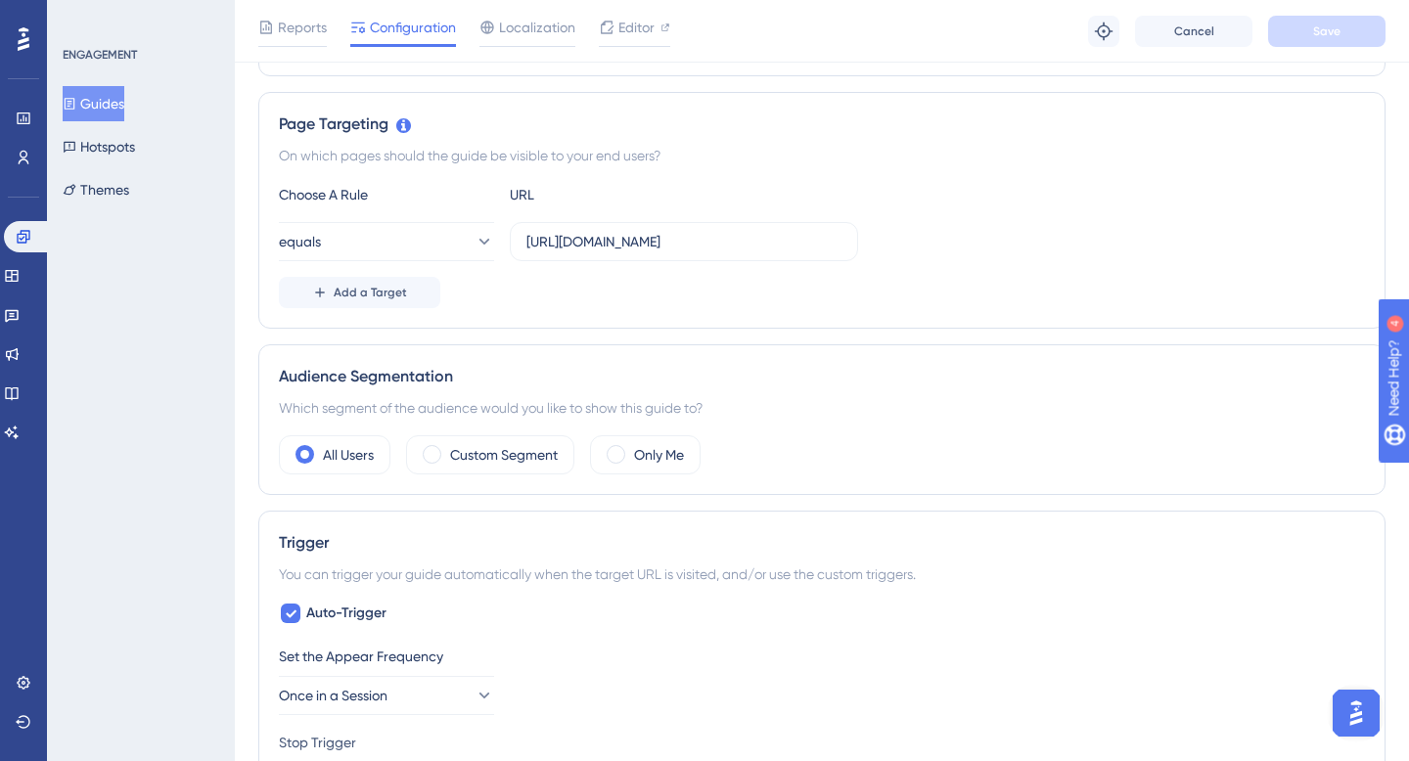
scroll to position [0, 0]
